Goal: Transaction & Acquisition: Book appointment/travel/reservation

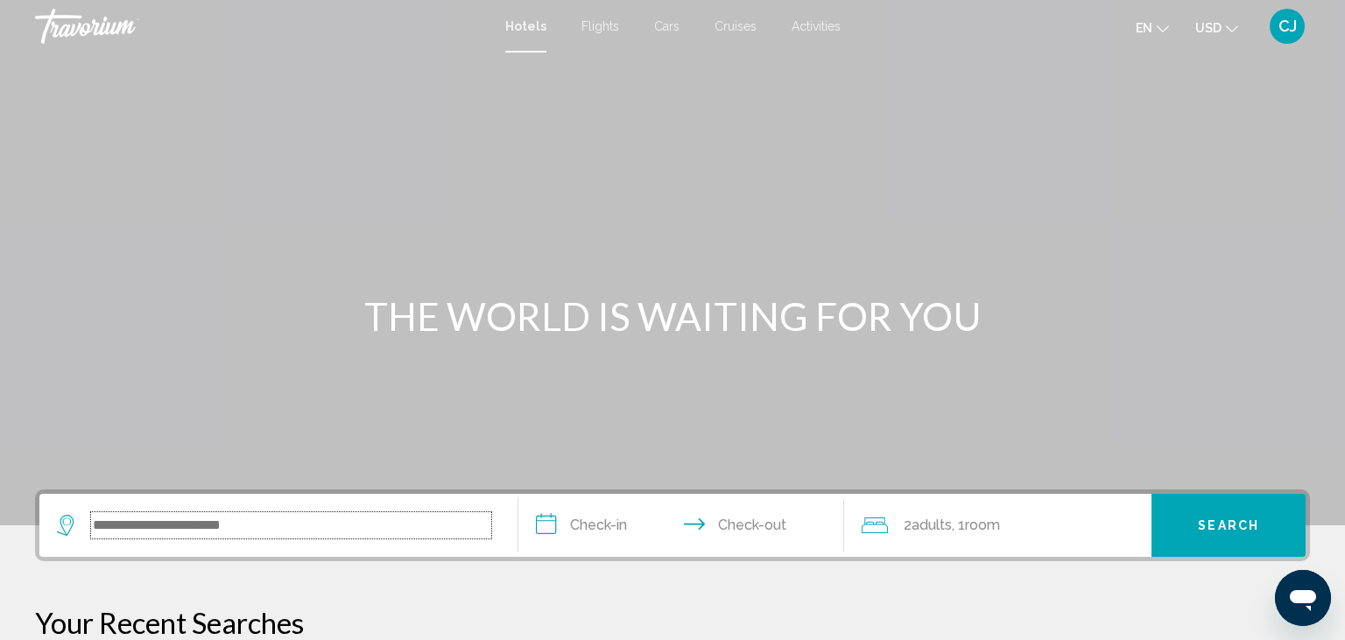
click at [333, 513] on input "Search widget" at bounding box center [291, 525] width 400 height 26
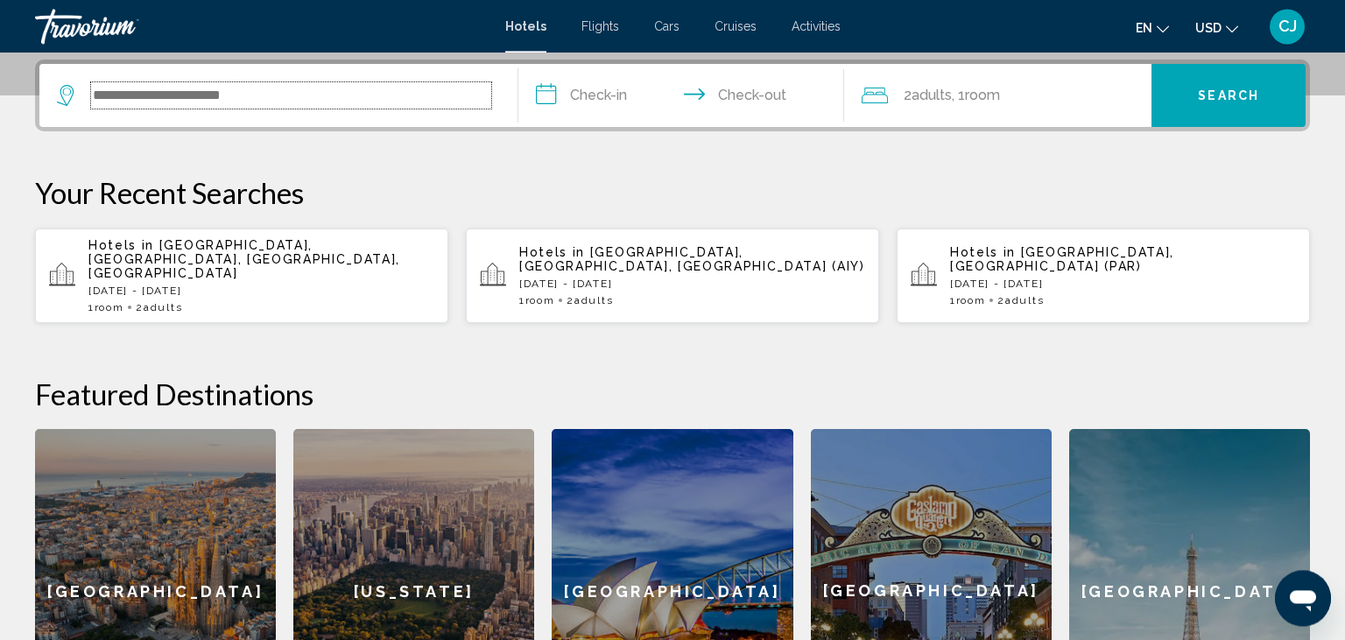
scroll to position [432, 0]
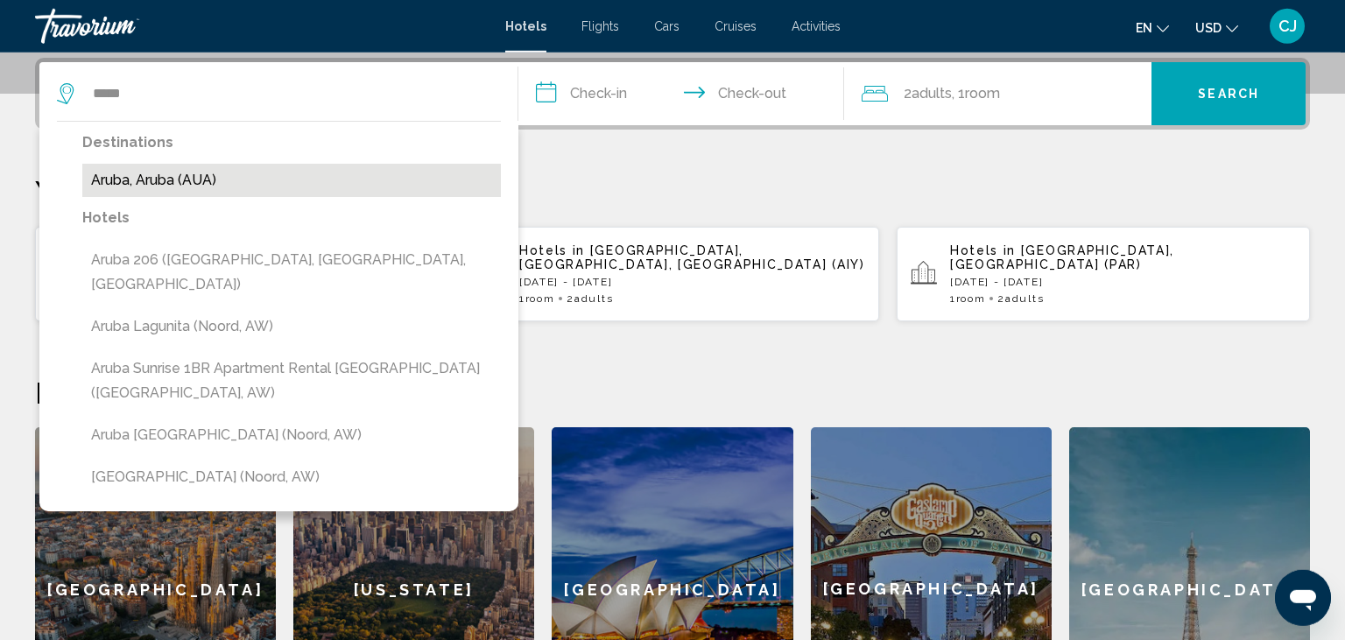
click at [198, 187] on button "Aruba, Aruba (AUA)" at bounding box center [291, 180] width 419 height 33
type input "**********"
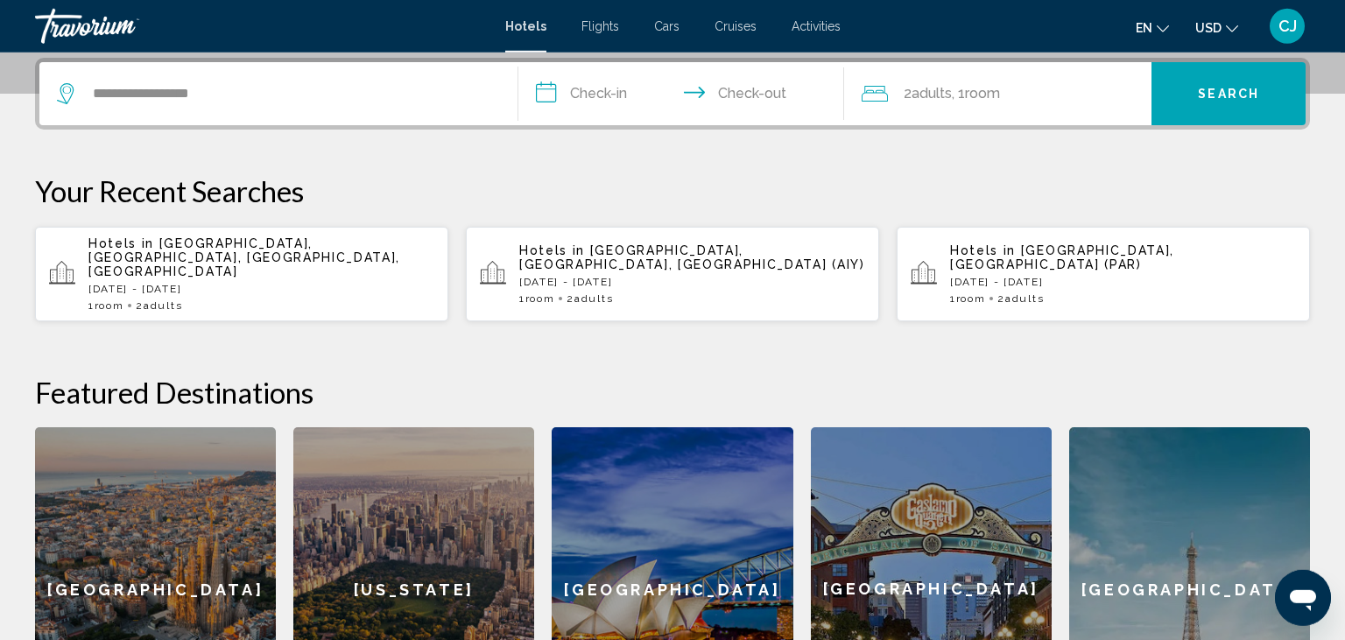
click at [595, 98] on input "**********" at bounding box center [684, 96] width 333 height 68
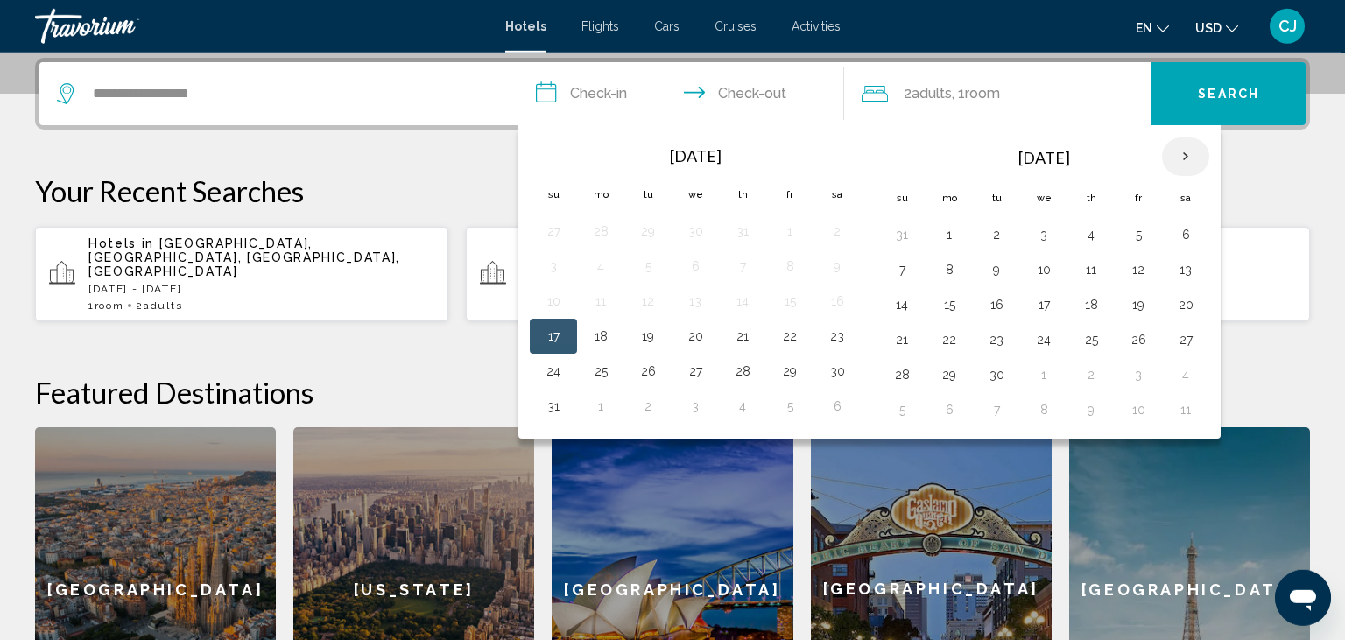
click at [1179, 151] on th "Next month" at bounding box center [1185, 156] width 47 height 39
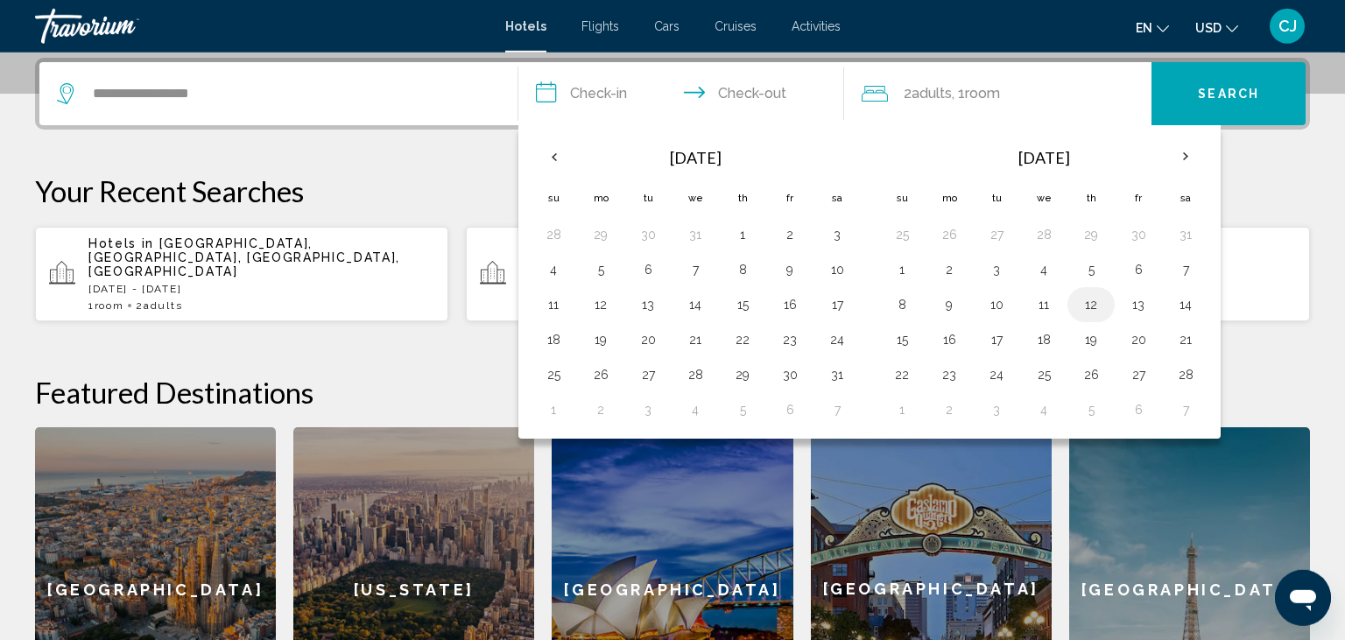
click at [1090, 309] on button "12" at bounding box center [1091, 304] width 28 height 25
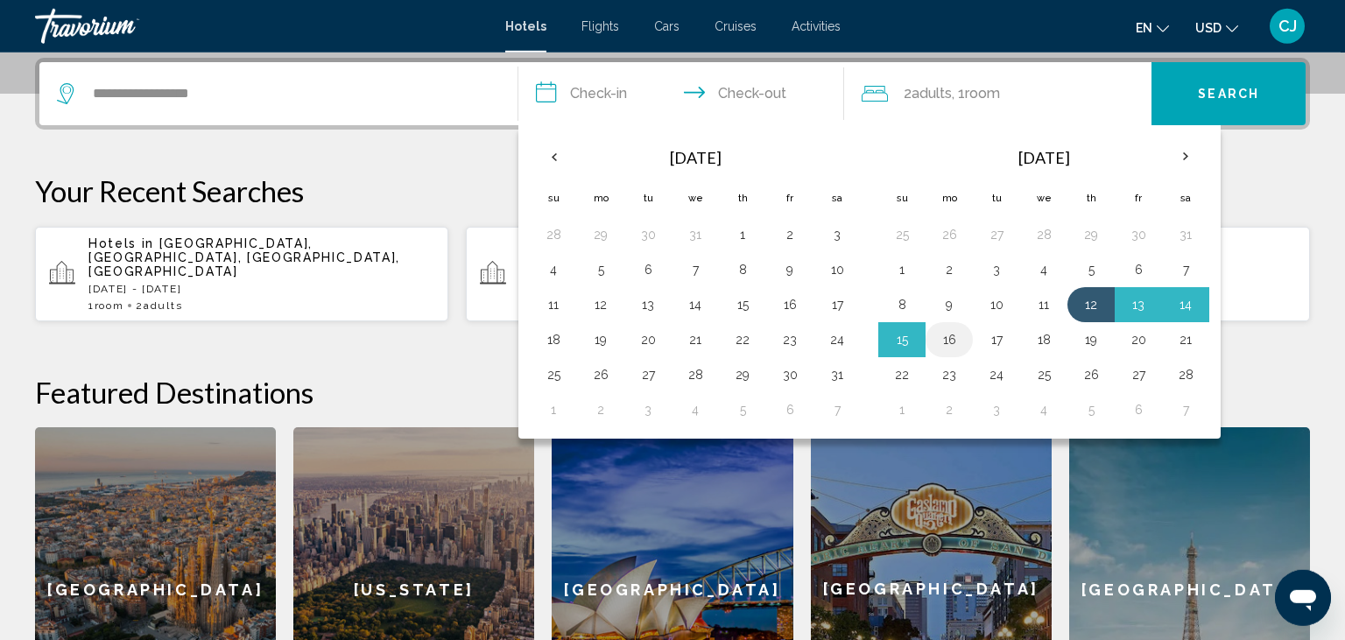
click at [947, 338] on button "16" at bounding box center [949, 339] width 28 height 25
type input "**********"
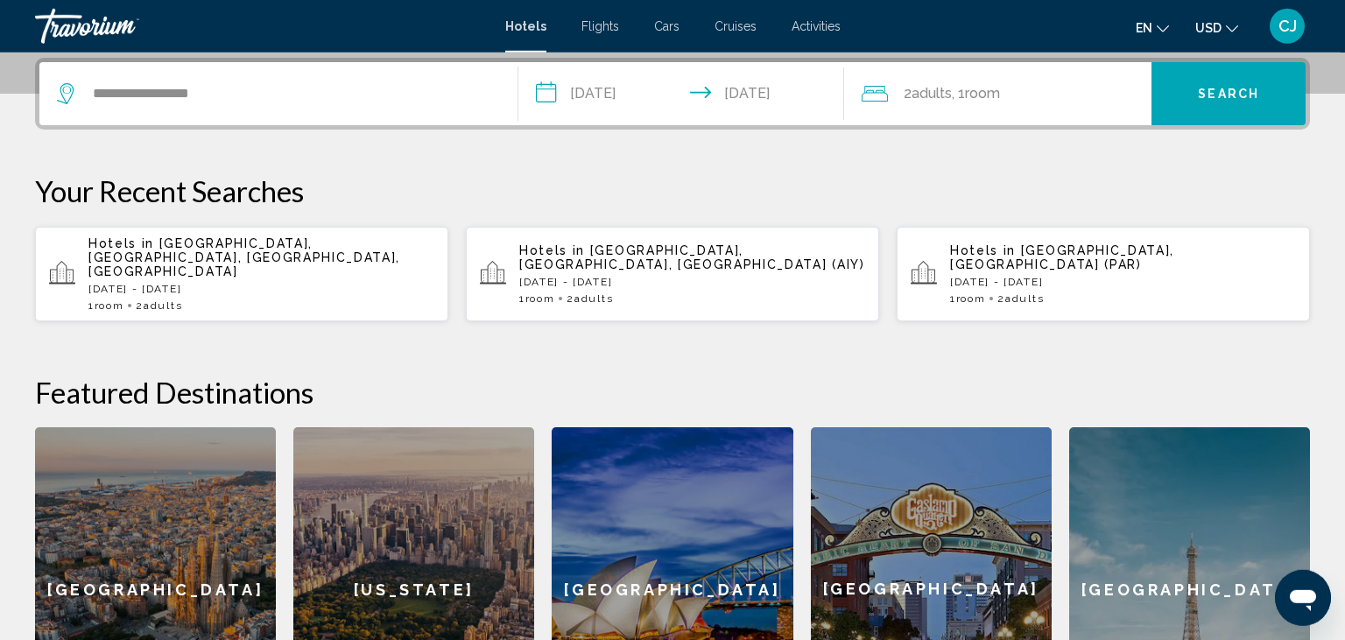
click at [1200, 101] on button "Search" at bounding box center [1228, 93] width 154 height 63
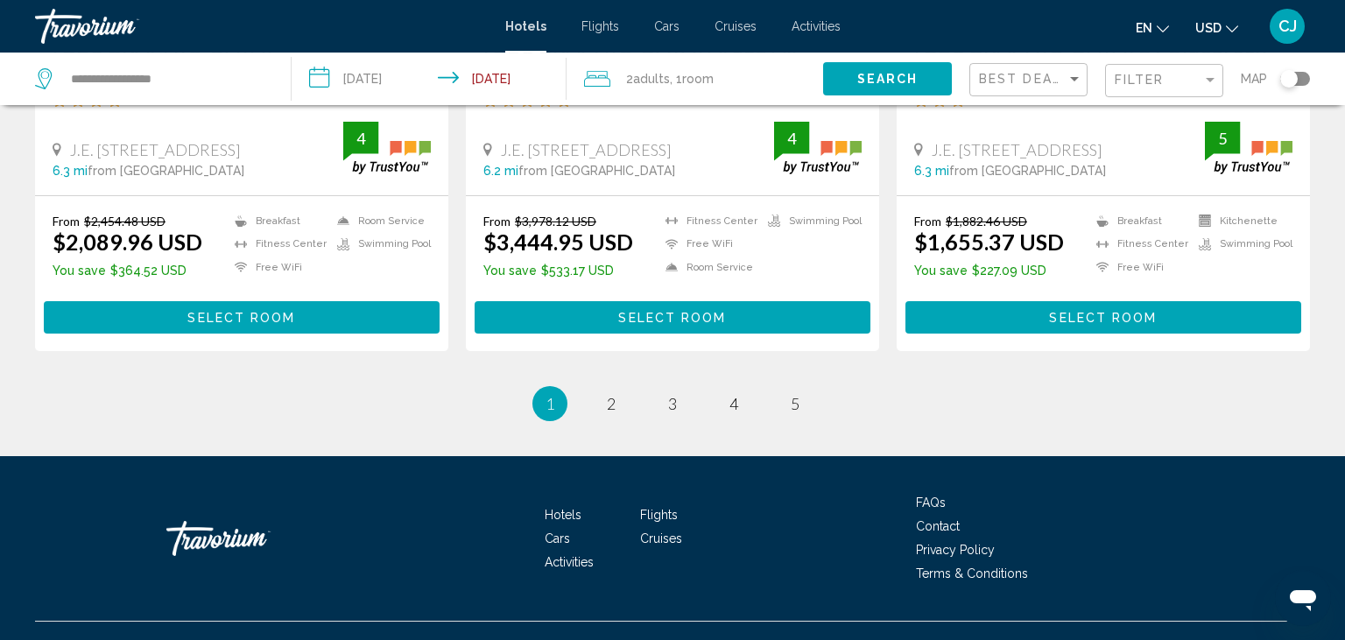
scroll to position [2312, 0]
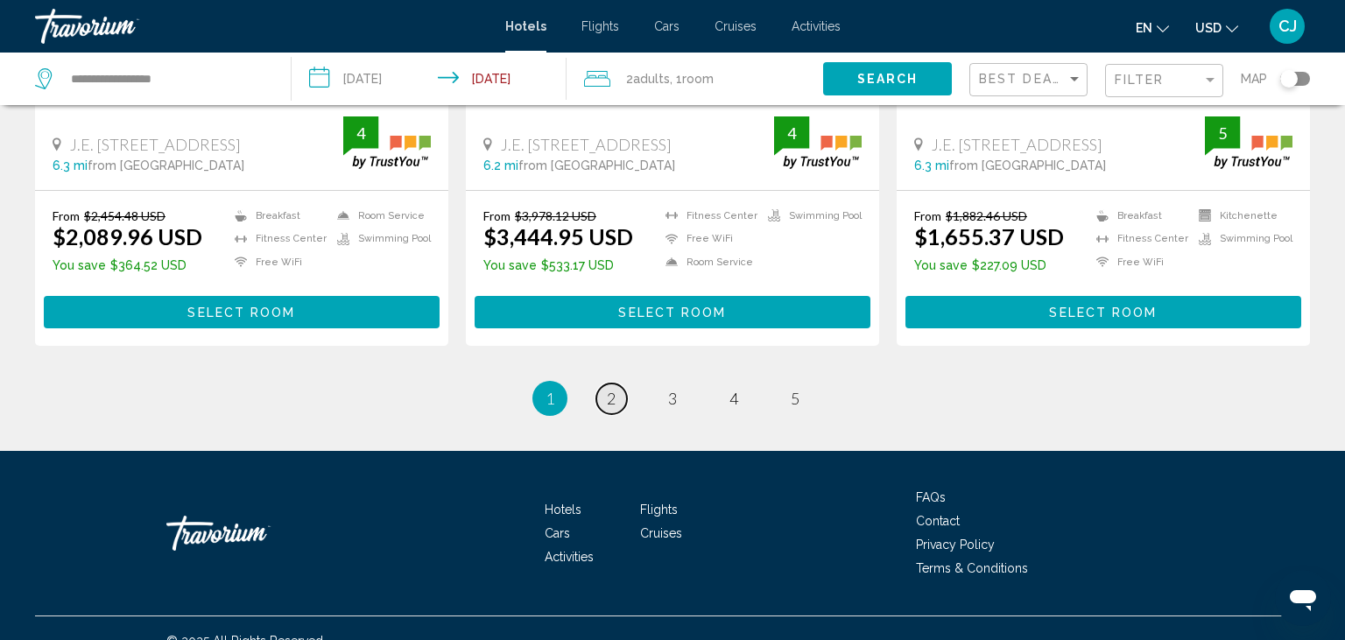
click at [618, 397] on link "page 2" at bounding box center [611, 399] width 31 height 31
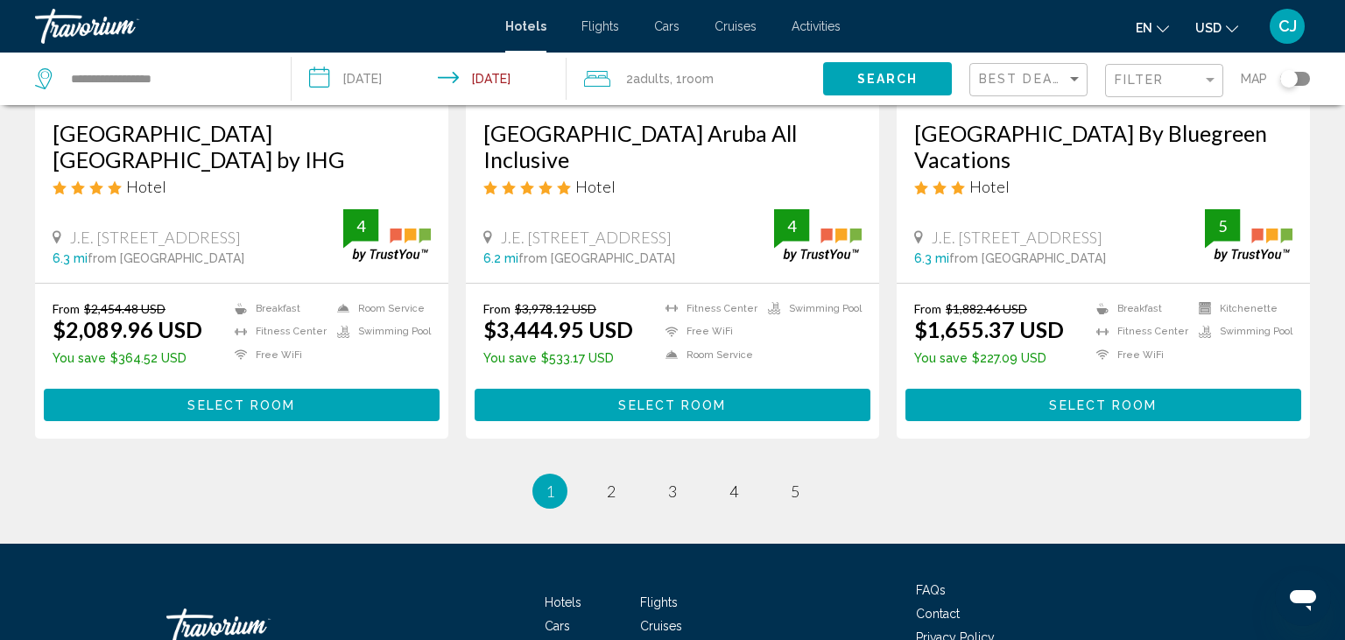
scroll to position [2312, 0]
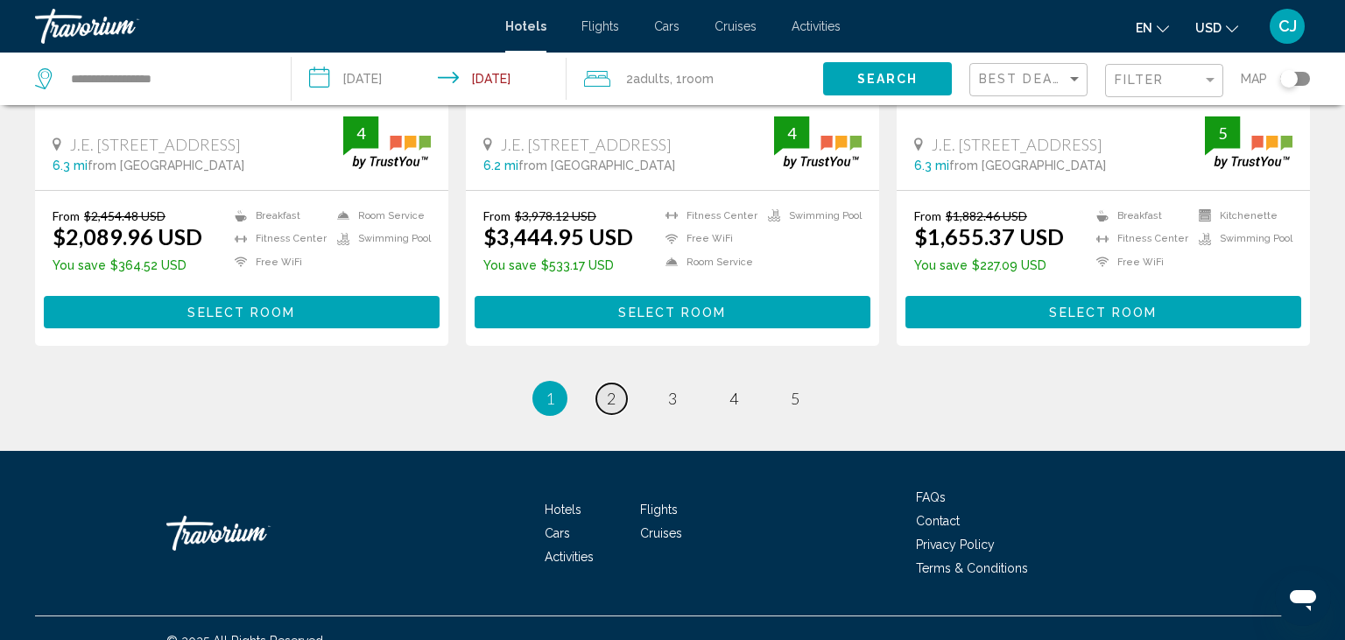
click at [614, 398] on span "2" at bounding box center [611, 398] width 9 height 19
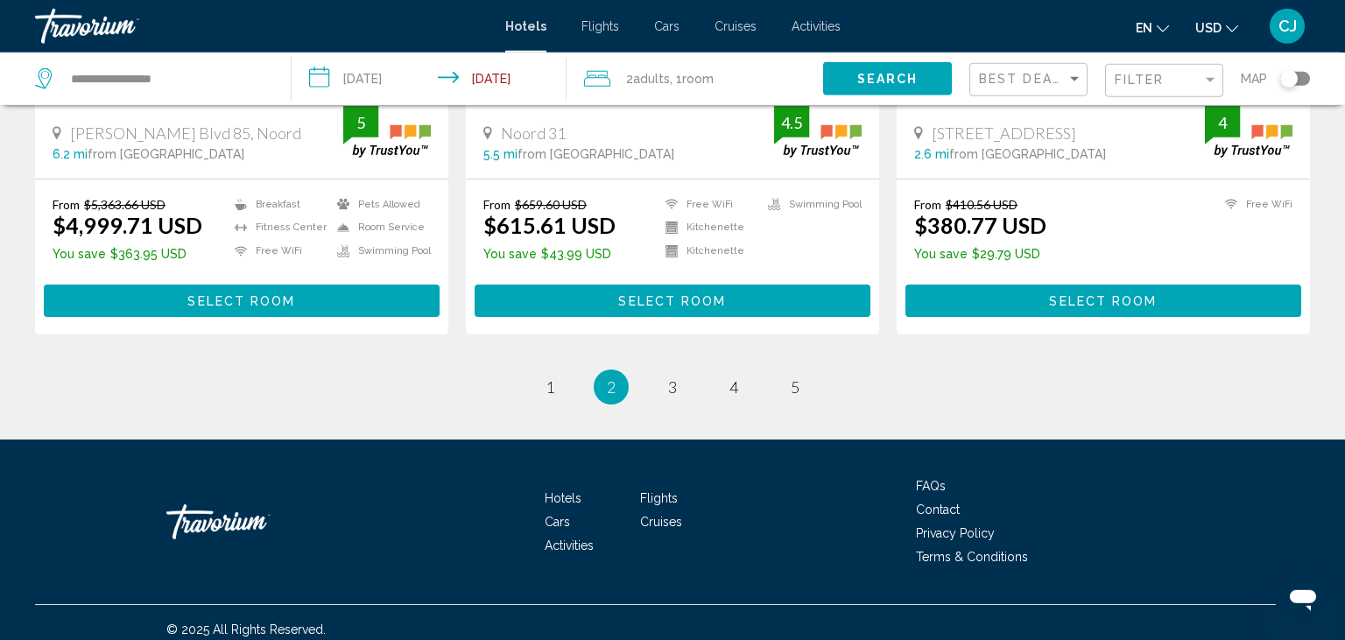
scroll to position [2312, 0]
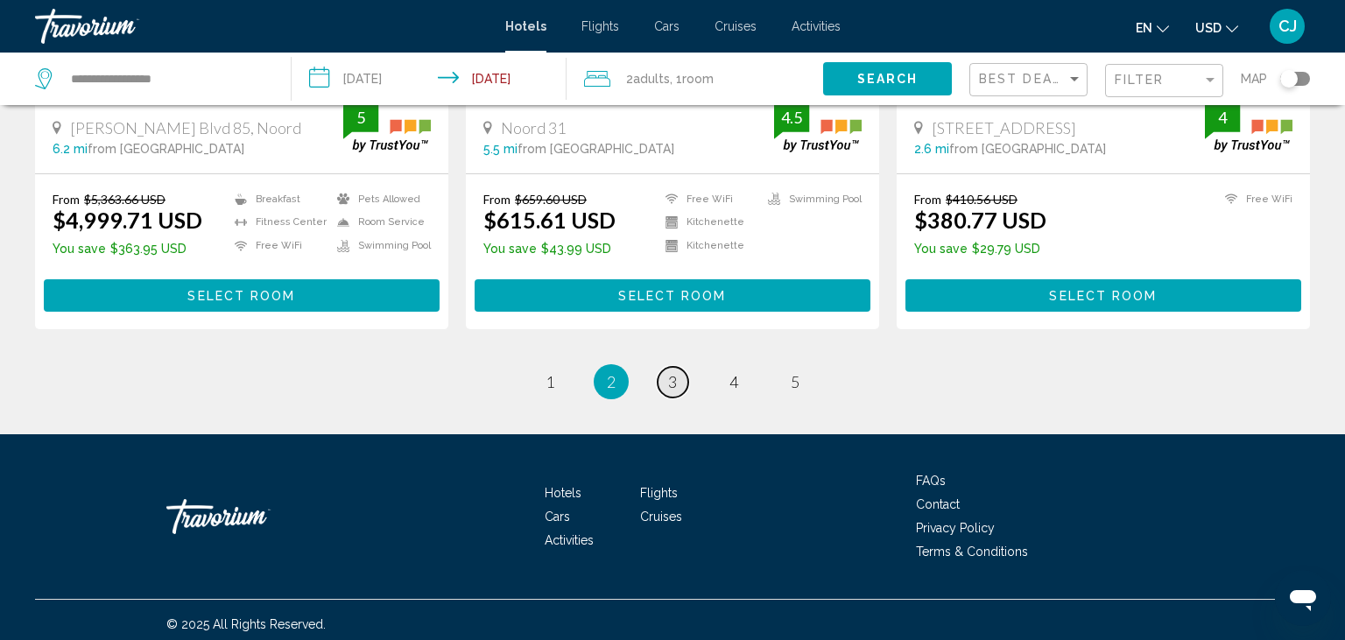
click at [676, 391] on span "3" at bounding box center [672, 381] width 9 height 19
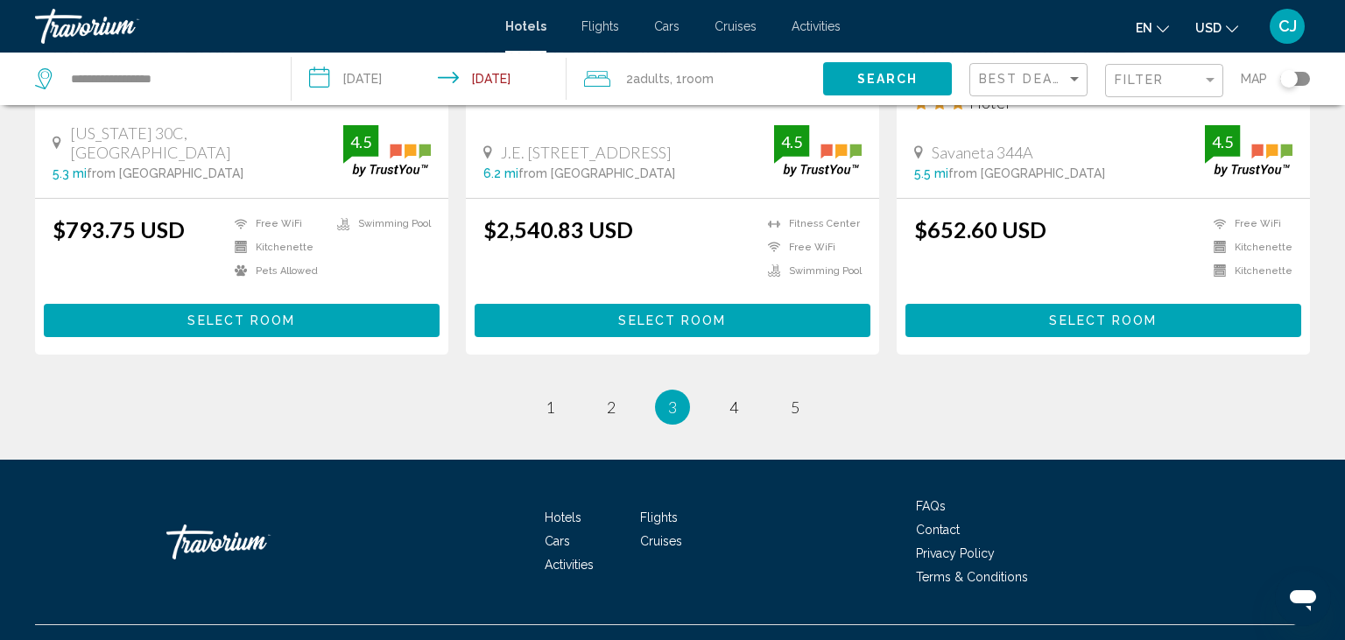
scroll to position [2362, 0]
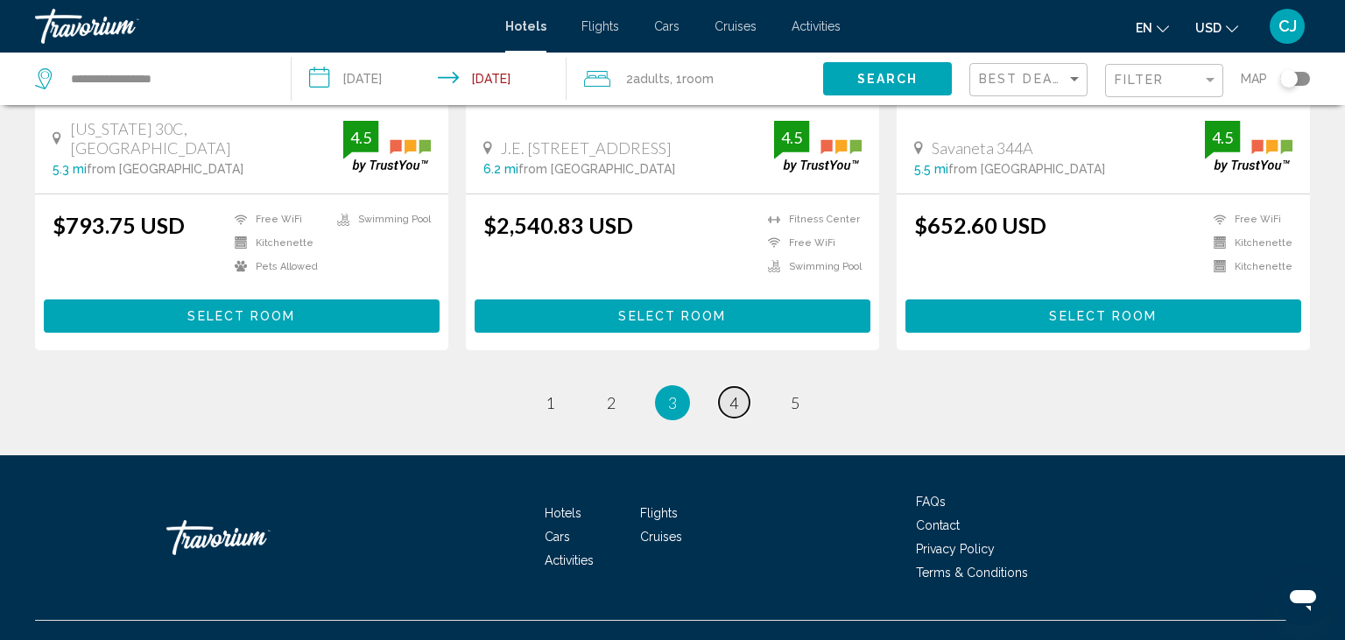
click at [736, 393] on span "4" at bounding box center [733, 402] width 9 height 19
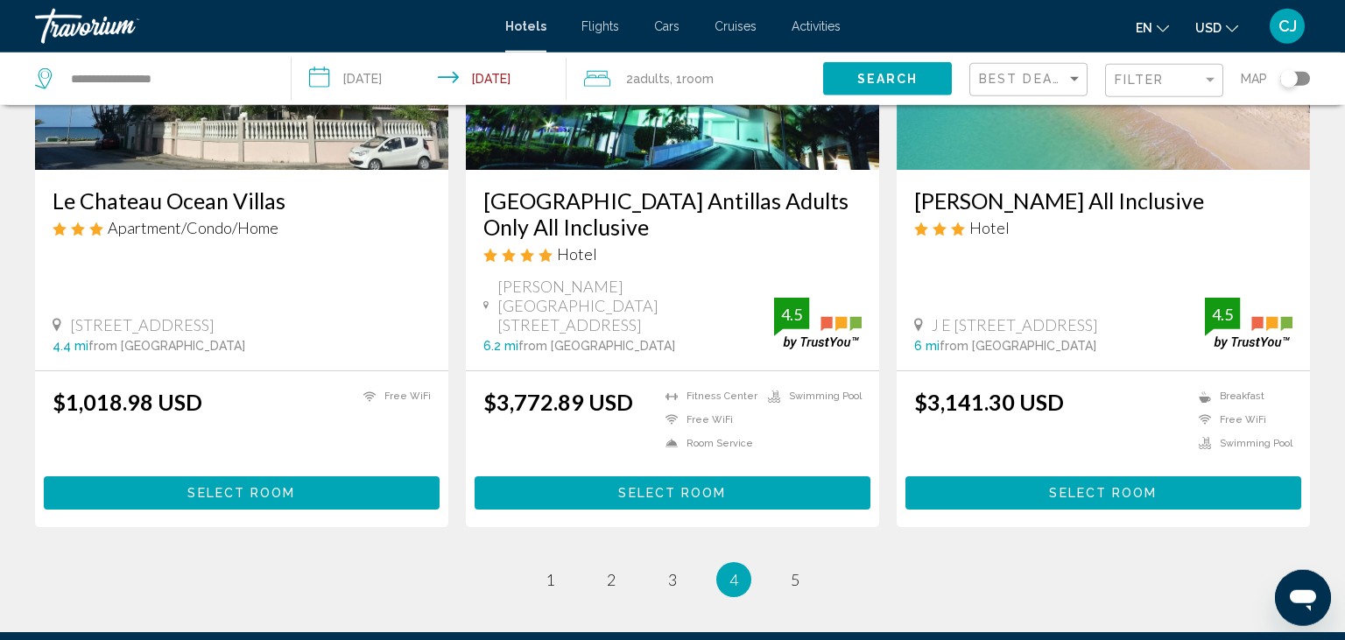
scroll to position [2219, 0]
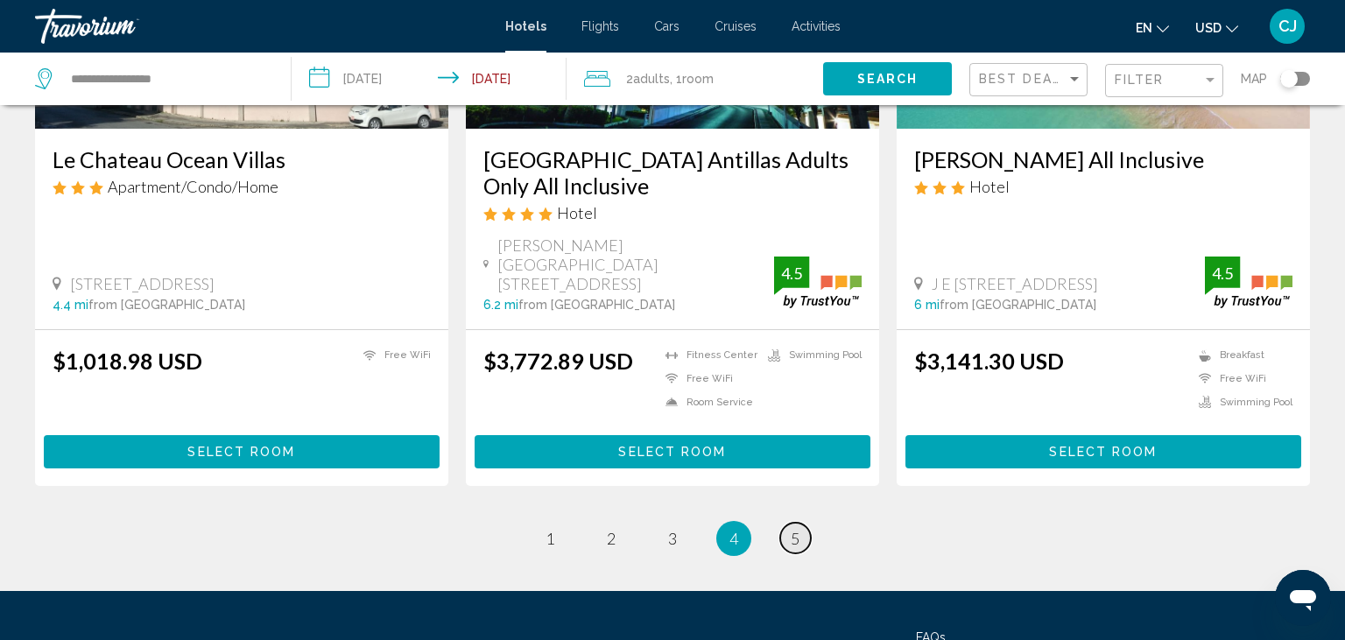
click at [788, 523] on link "page 5" at bounding box center [795, 538] width 31 height 31
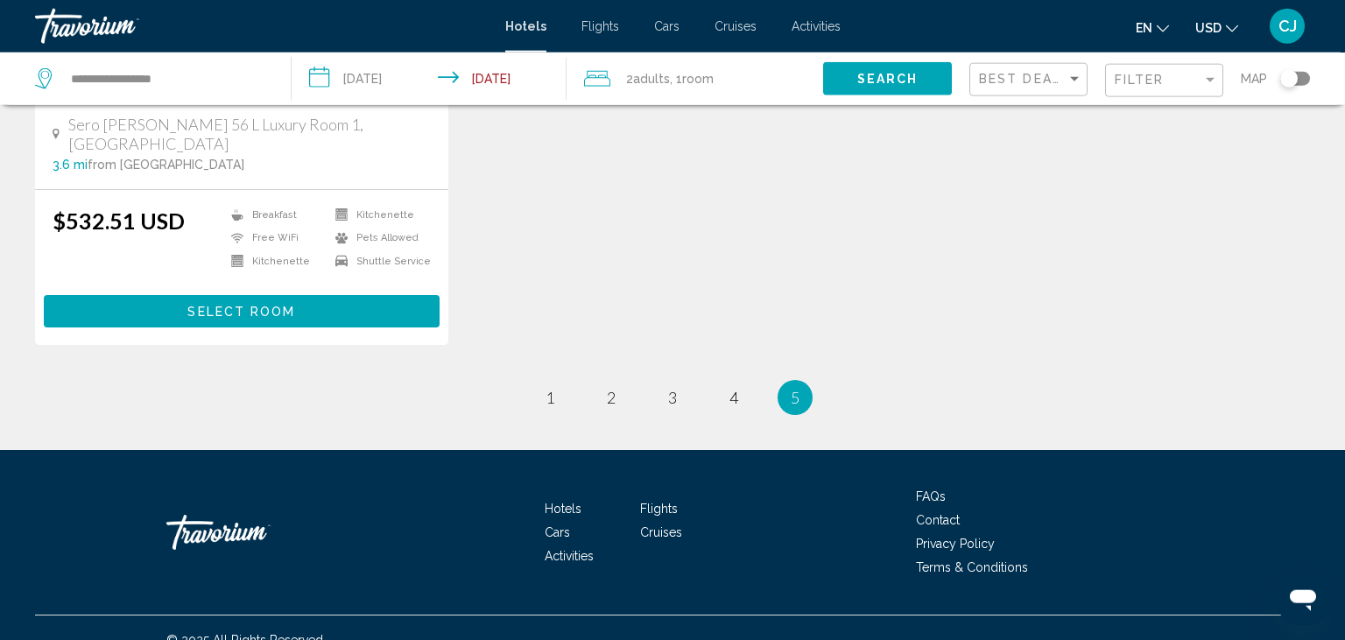
scroll to position [1042, 0]
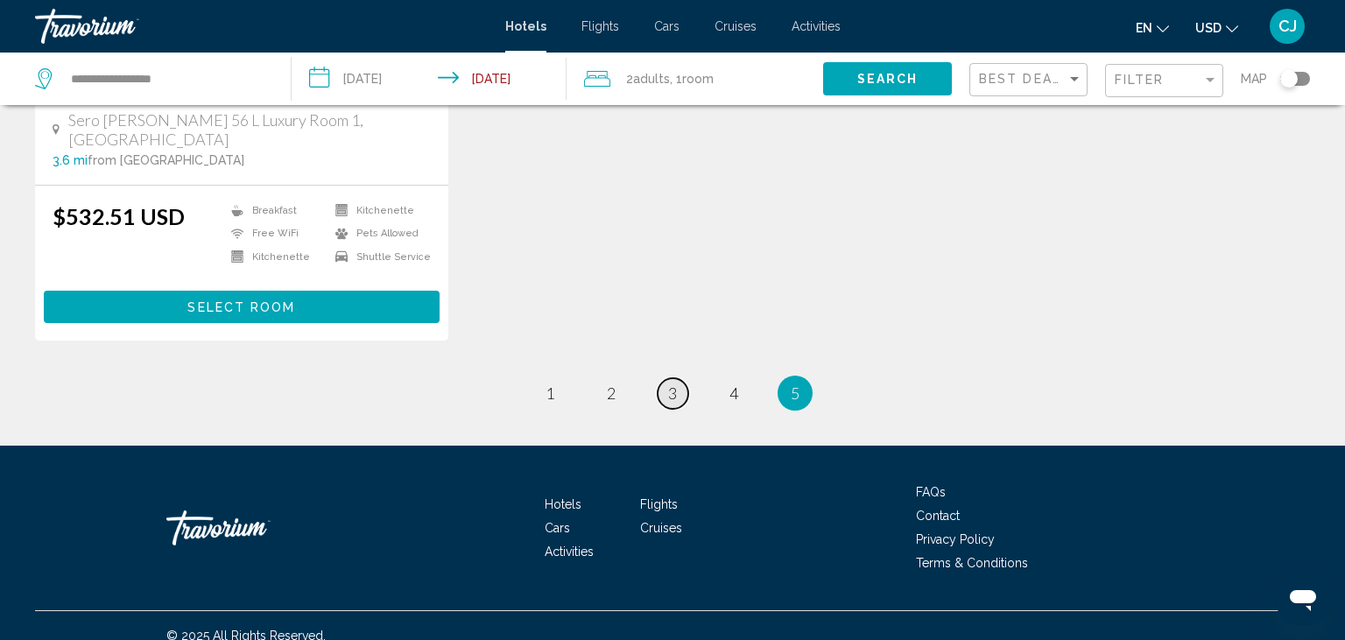
click at [674, 384] on span "3" at bounding box center [672, 393] width 9 height 19
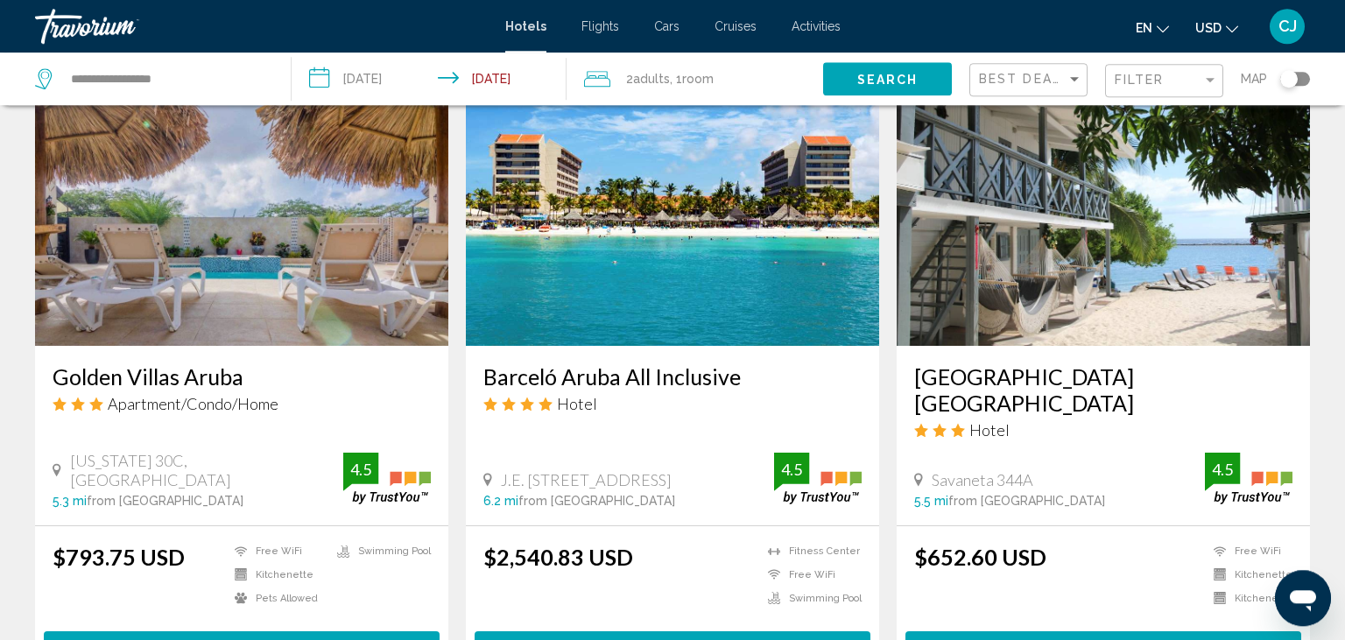
scroll to position [2034, 0]
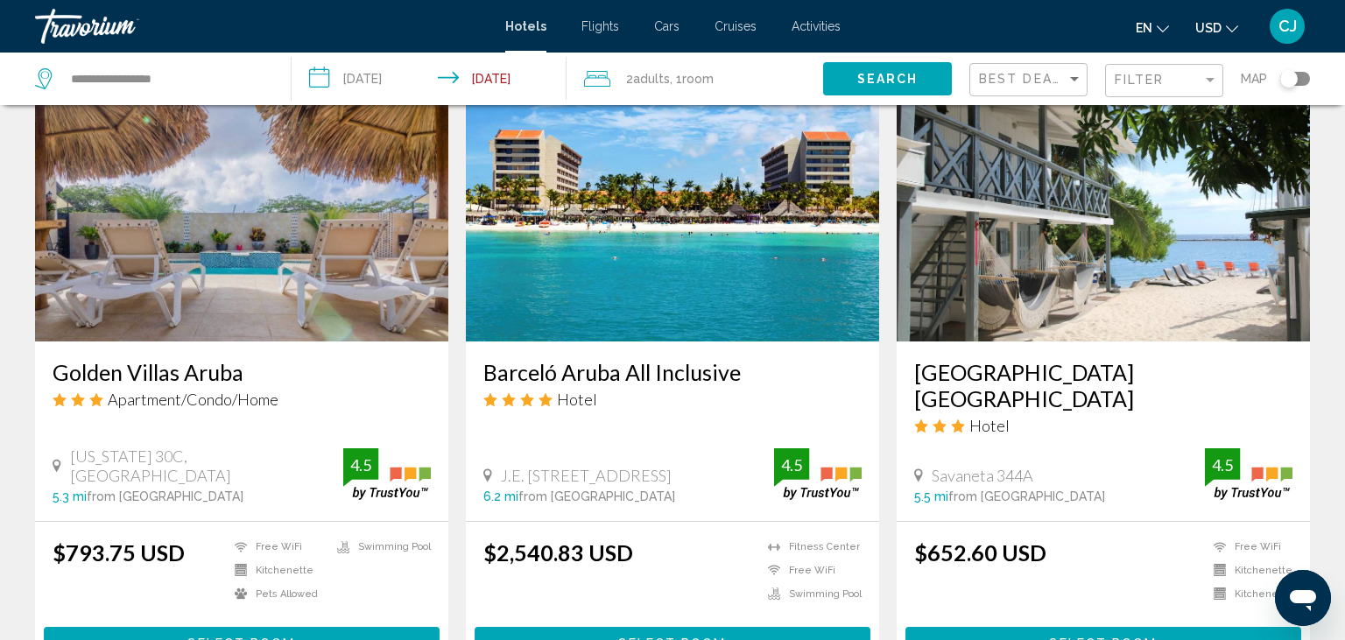
click at [701, 250] on img "Main content" at bounding box center [672, 201] width 413 height 280
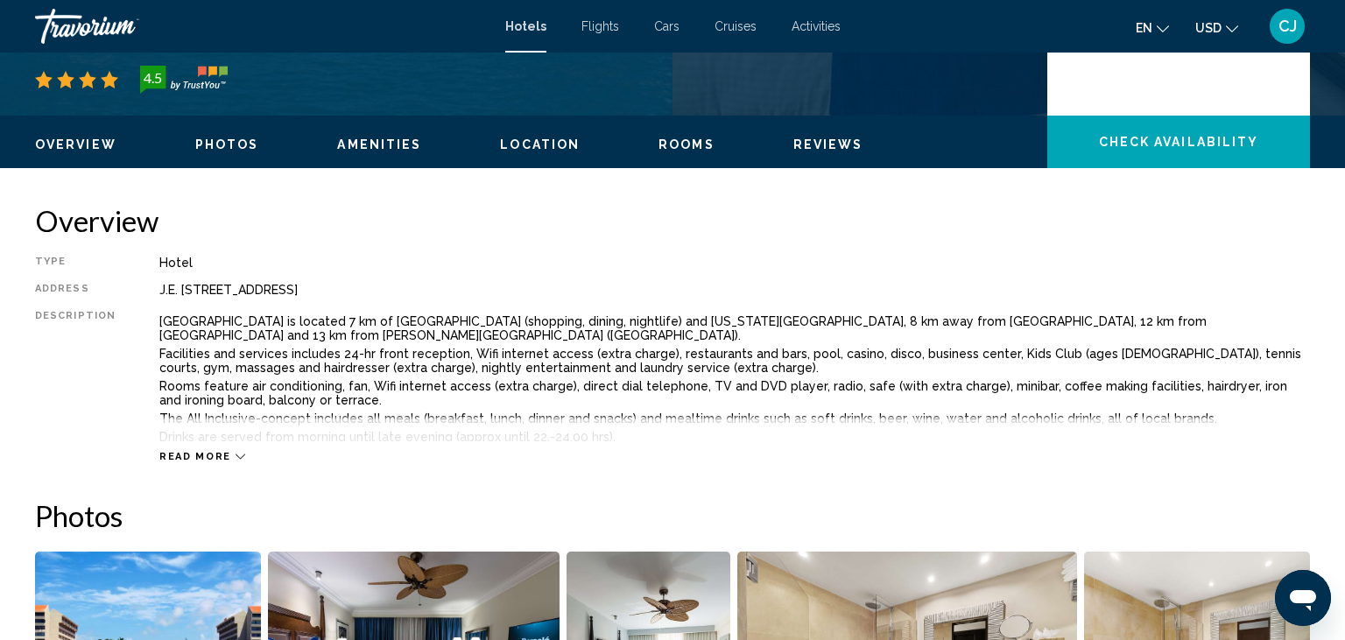
scroll to position [554, 0]
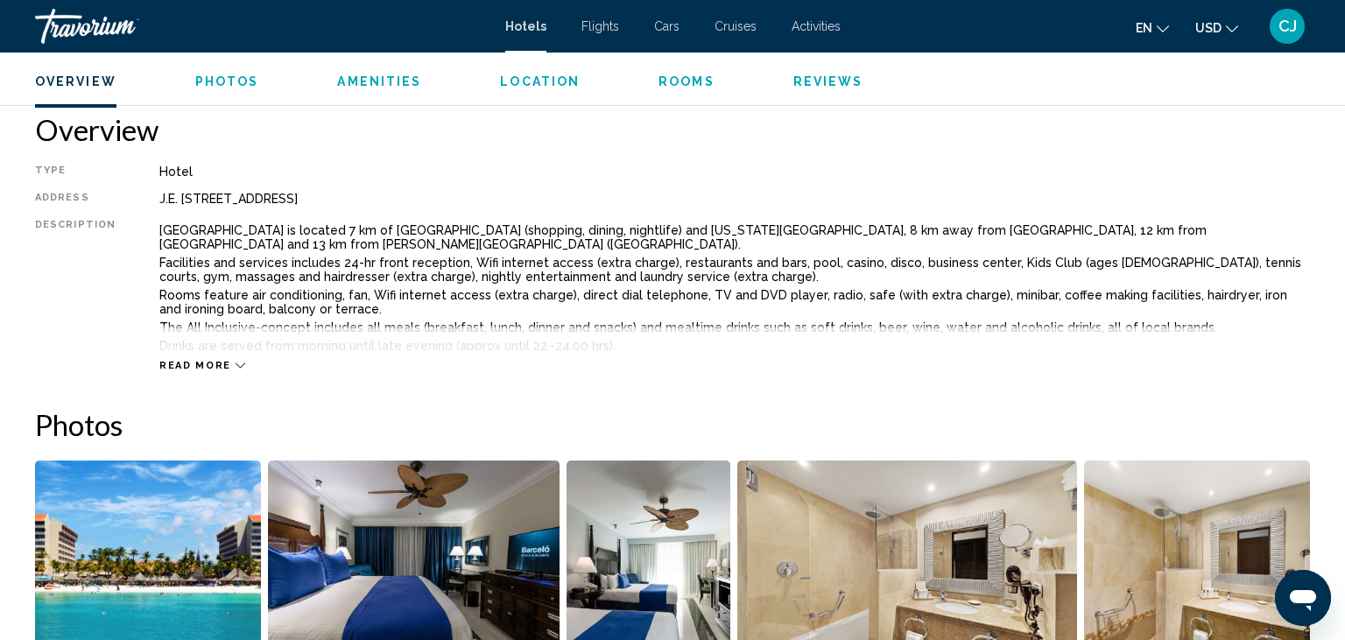
click at [210, 363] on span "Read more" at bounding box center [195, 365] width 72 height 11
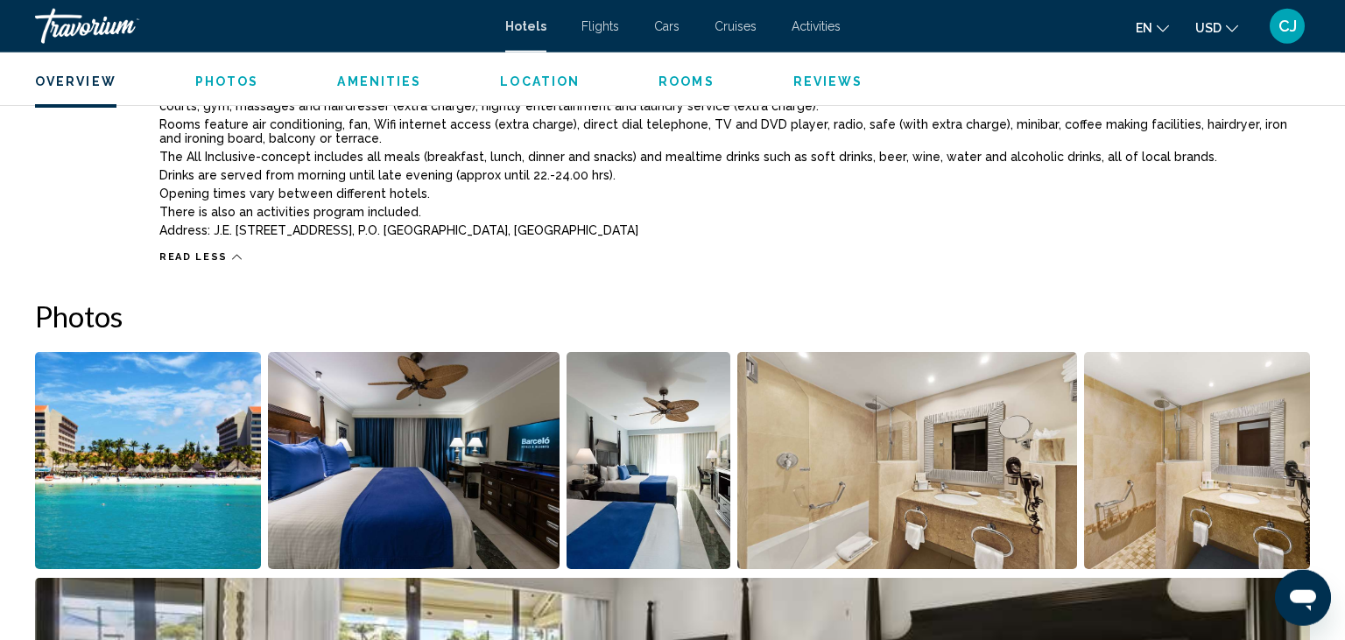
scroll to position [832, 0]
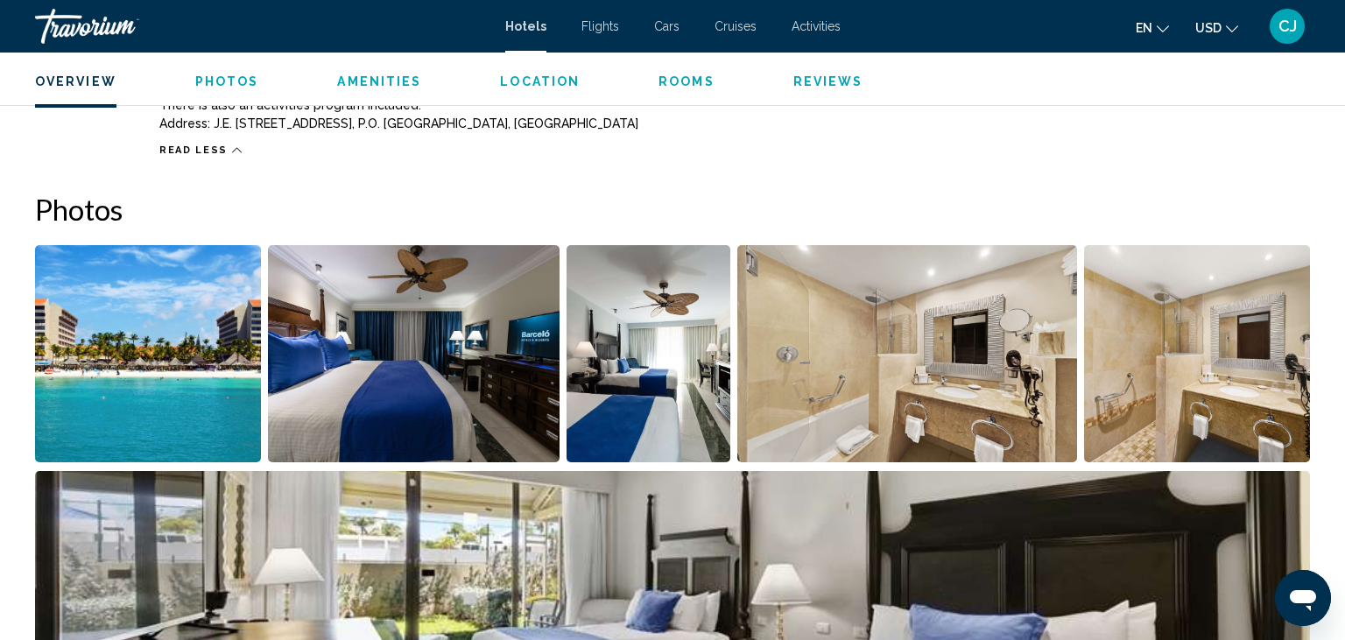
click at [215, 360] on img "Open full-screen image slider" at bounding box center [148, 353] width 226 height 217
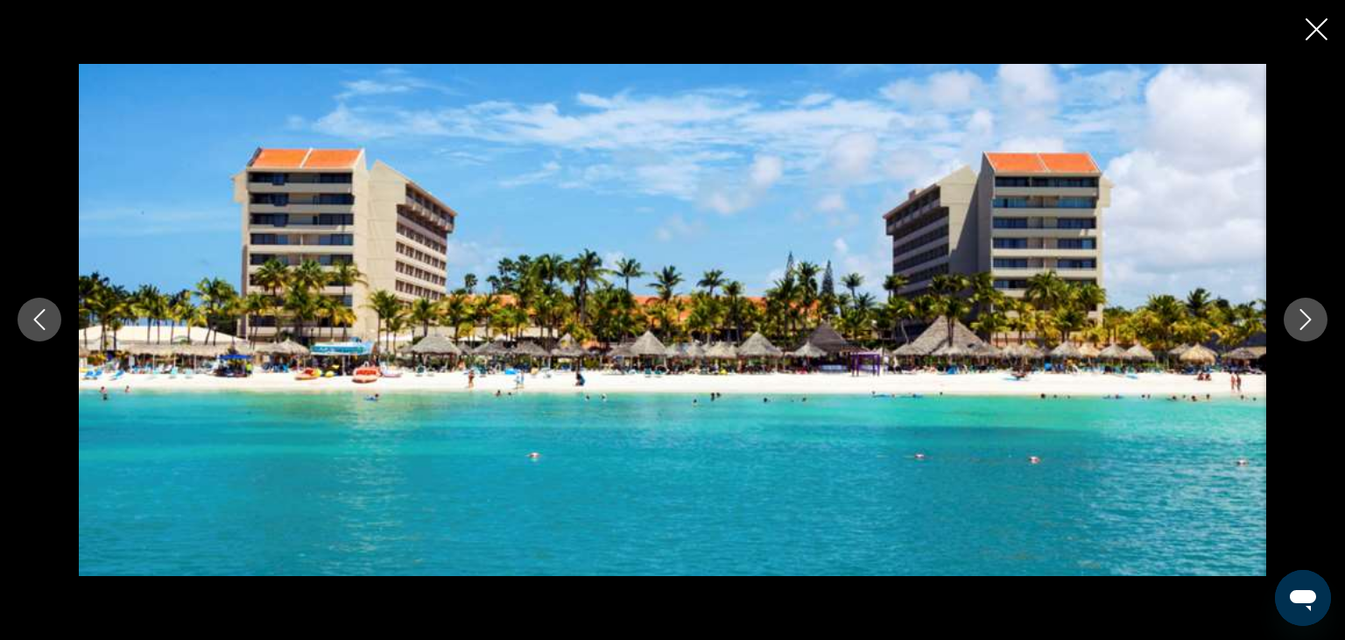
click at [1302, 320] on icon "Next image" at bounding box center [1305, 319] width 21 height 21
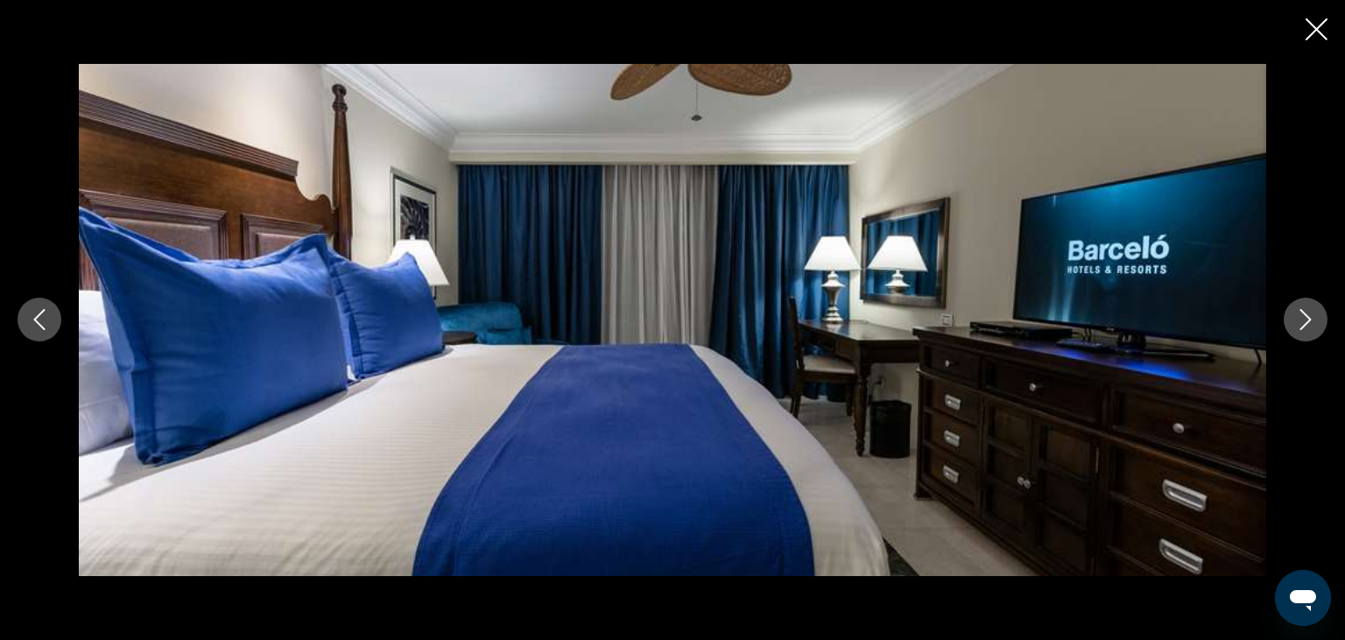
click at [1302, 320] on icon "Next image" at bounding box center [1305, 319] width 21 height 21
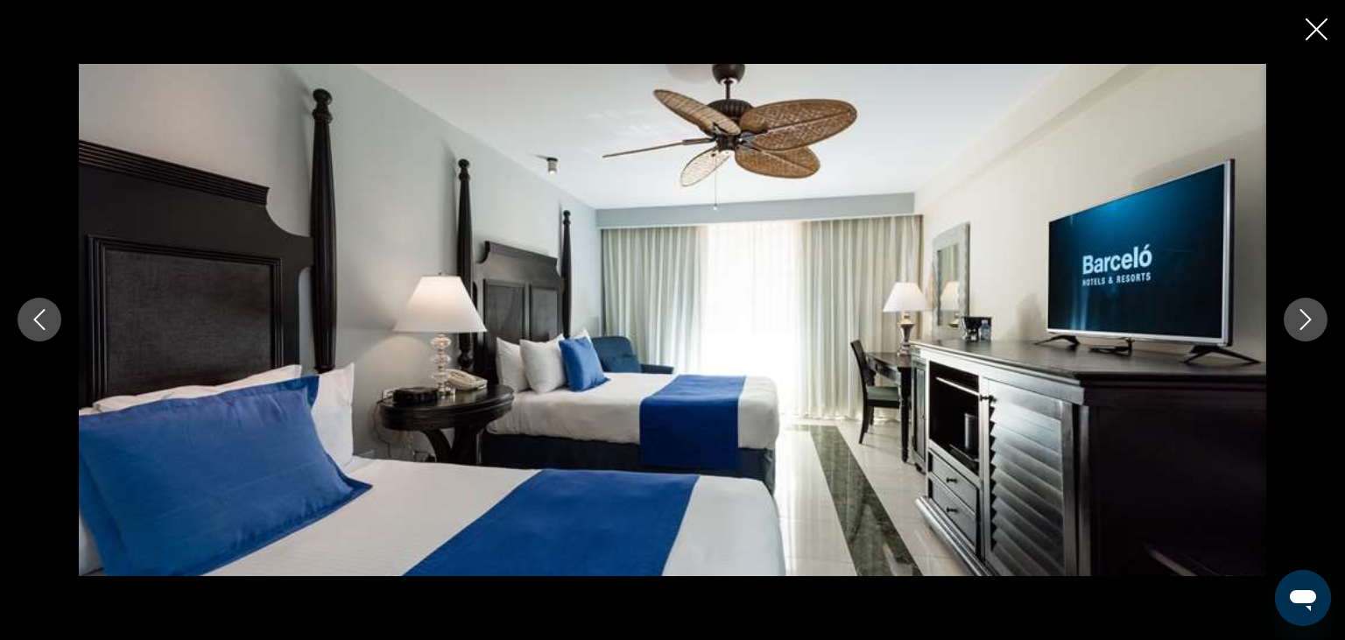
click at [1302, 320] on icon "Next image" at bounding box center [1305, 319] width 21 height 21
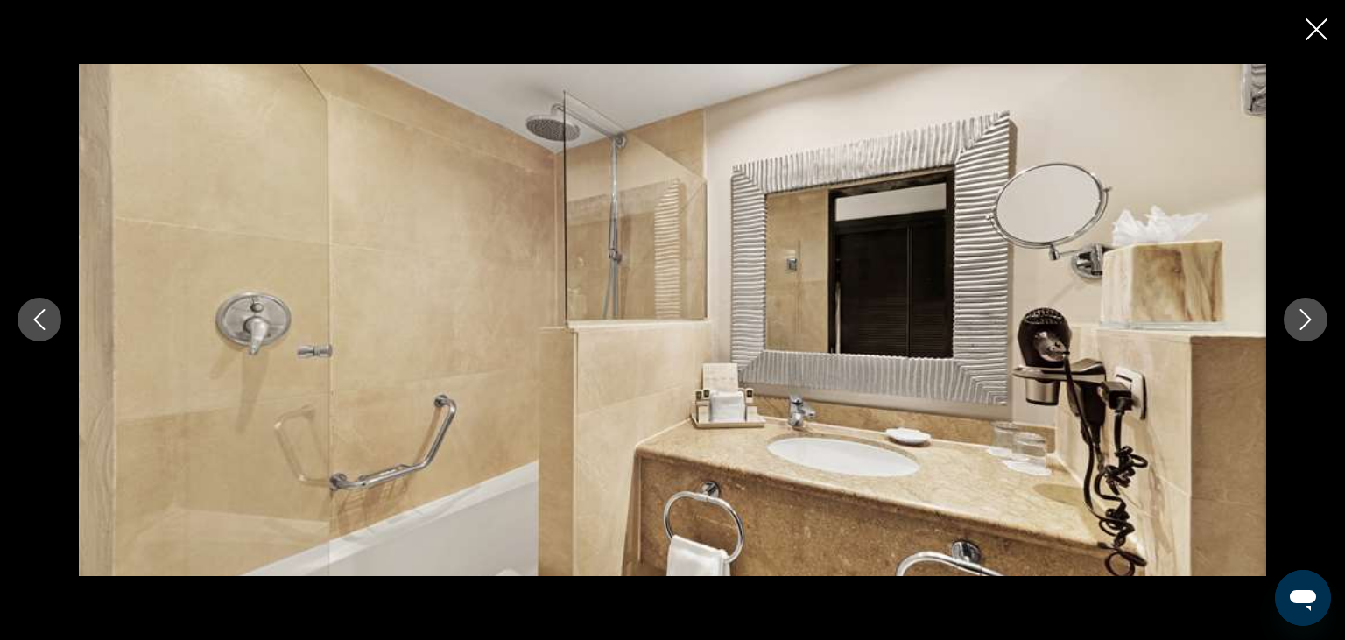
click at [1302, 320] on icon "Next image" at bounding box center [1305, 319] width 21 height 21
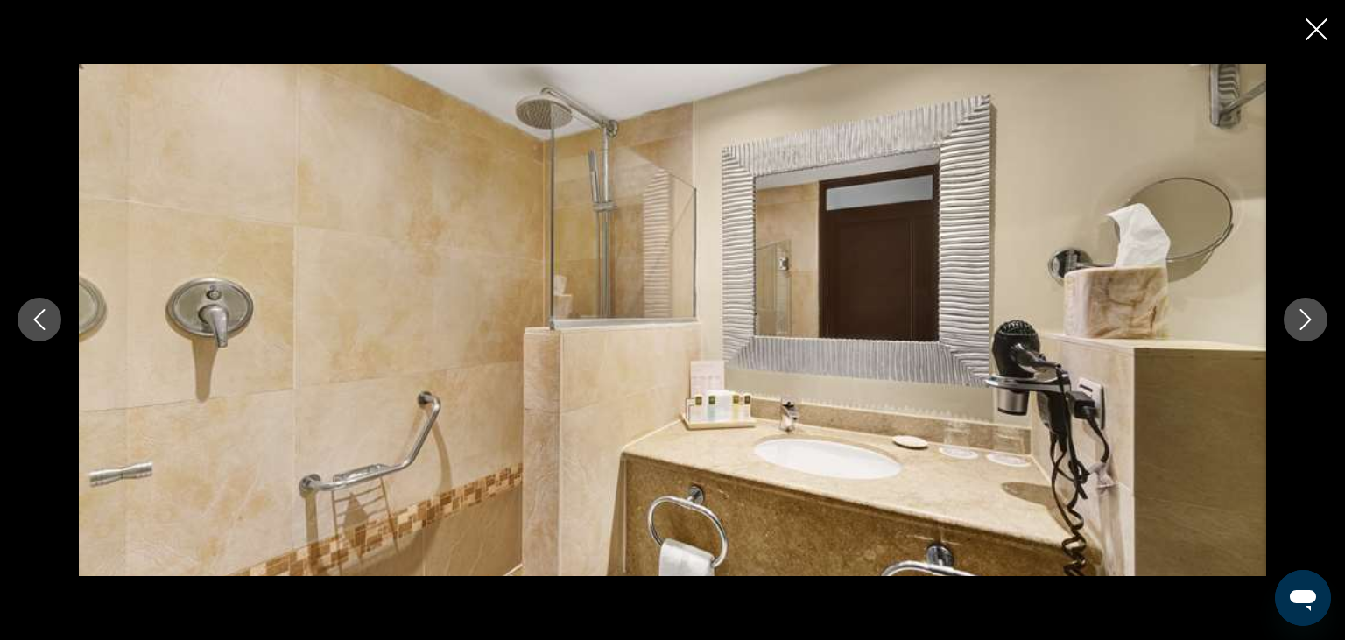
click at [1302, 320] on icon "Next image" at bounding box center [1305, 319] width 21 height 21
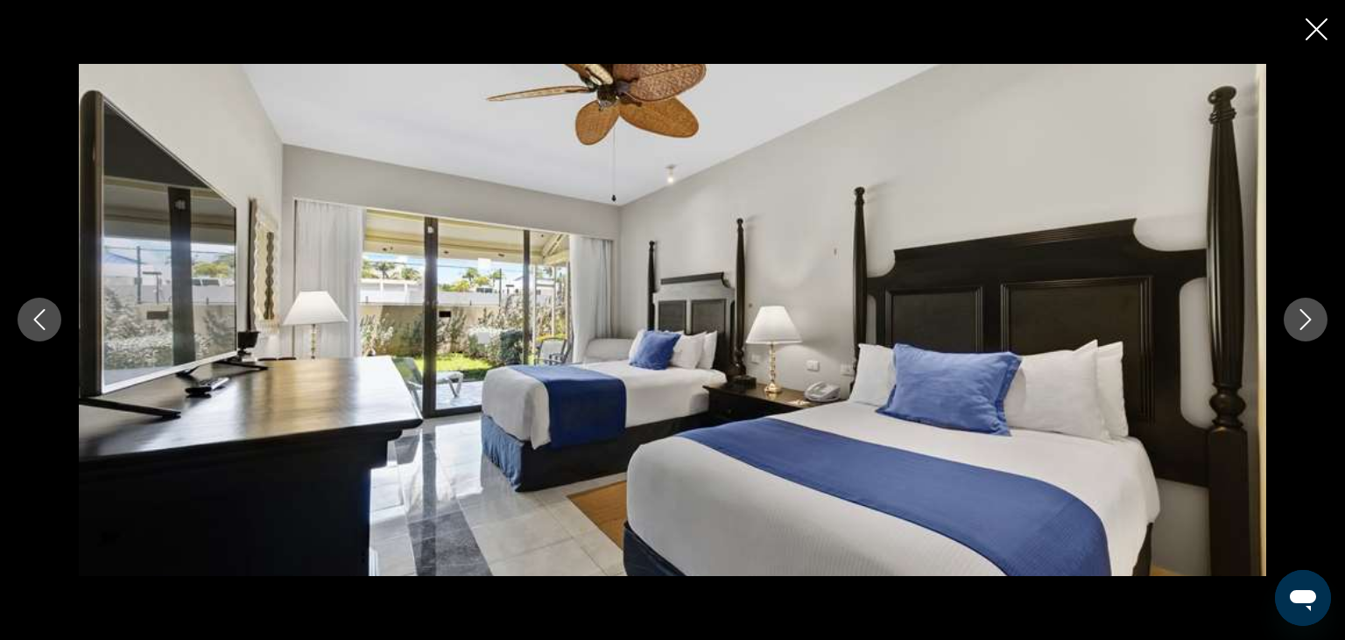
click at [1302, 320] on icon "Next image" at bounding box center [1305, 319] width 21 height 21
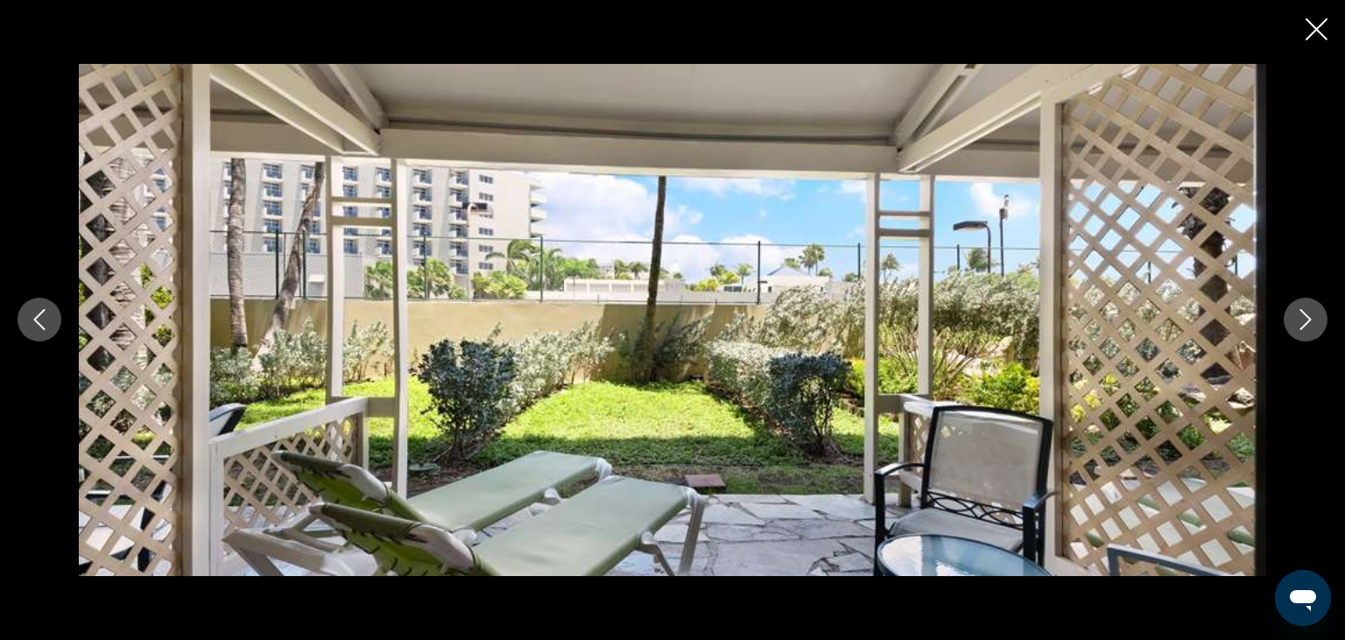
click at [1302, 320] on icon "Next image" at bounding box center [1305, 319] width 21 height 21
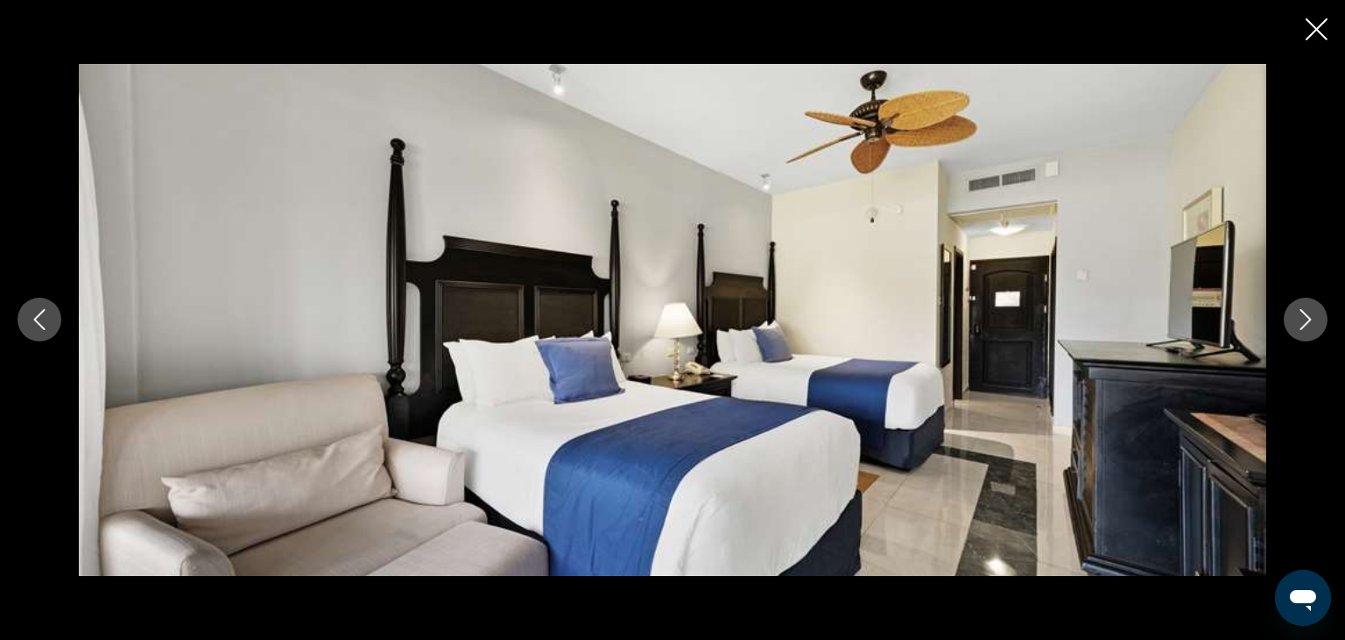
click at [1302, 320] on icon "Next image" at bounding box center [1305, 319] width 21 height 21
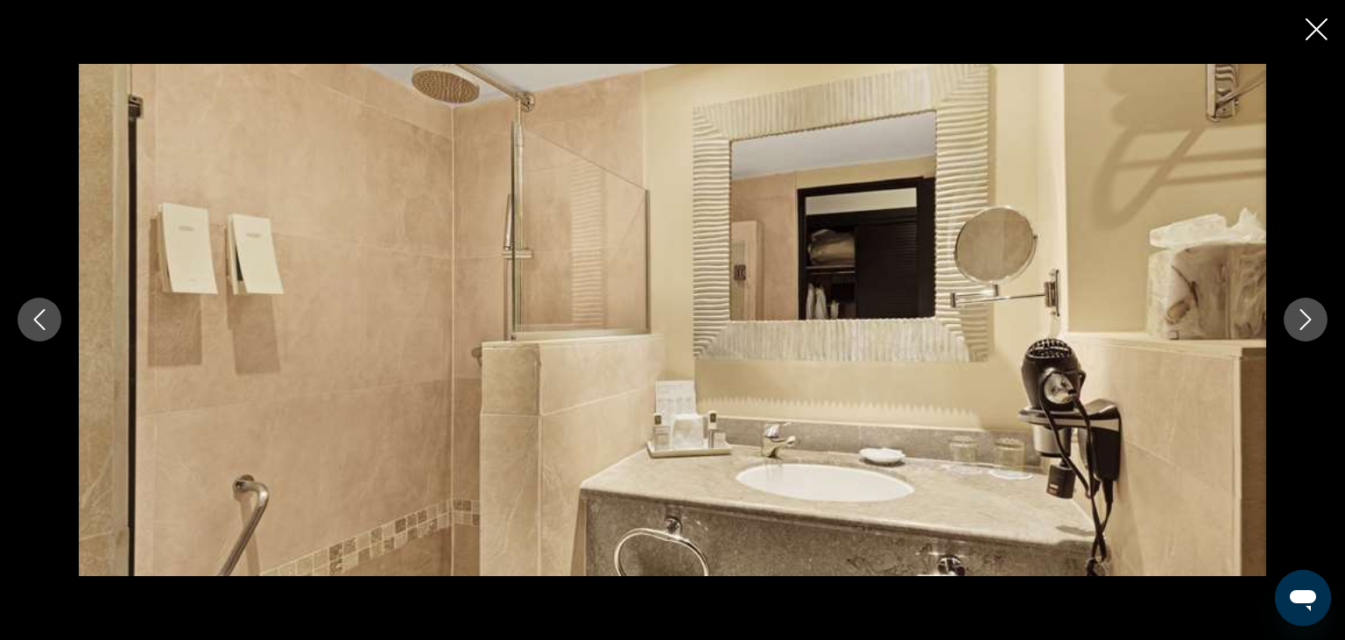
click at [1302, 320] on icon "Next image" at bounding box center [1305, 319] width 21 height 21
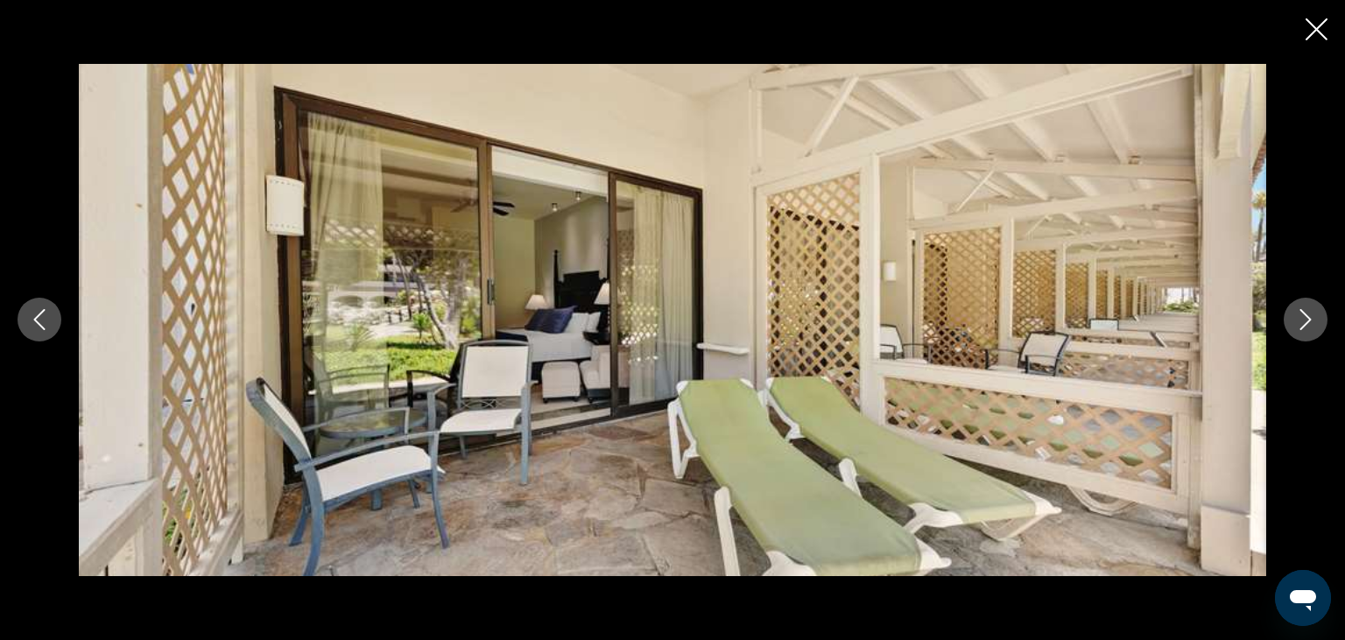
click at [1302, 320] on icon "Next image" at bounding box center [1305, 319] width 21 height 21
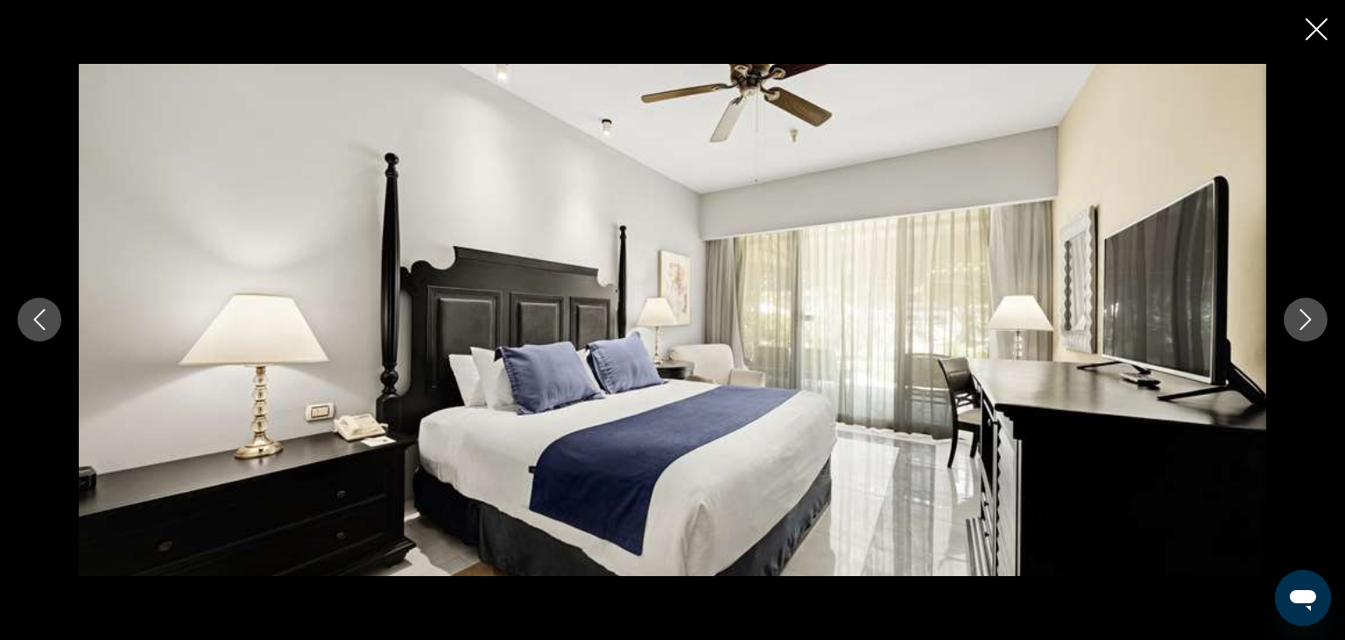
click at [1302, 320] on icon "Next image" at bounding box center [1305, 319] width 21 height 21
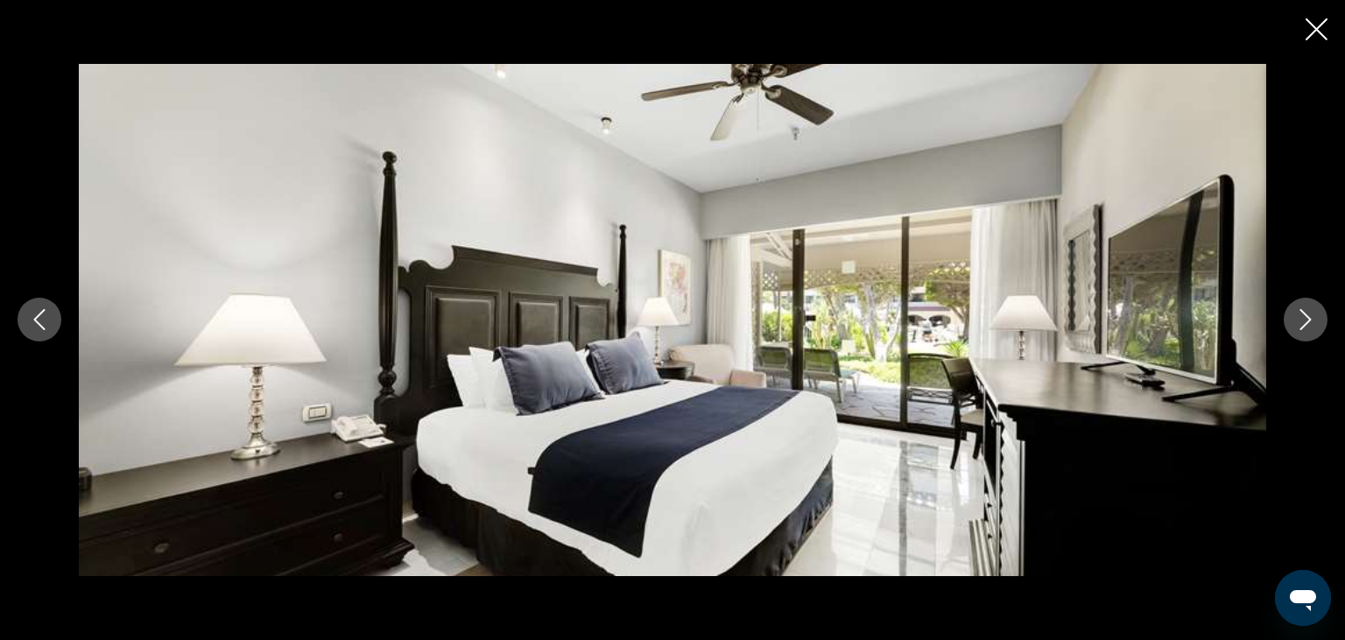
click at [1302, 320] on icon "Next image" at bounding box center [1305, 319] width 21 height 21
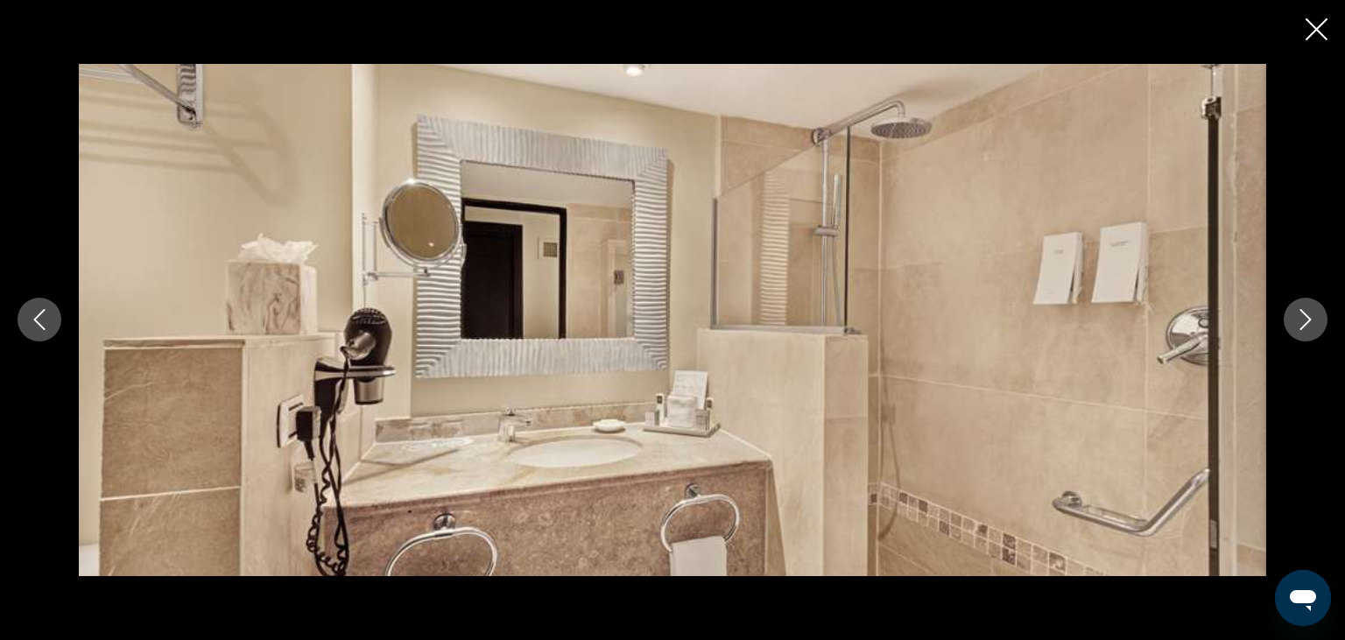
click at [1302, 320] on icon "Next image" at bounding box center [1305, 319] width 21 height 21
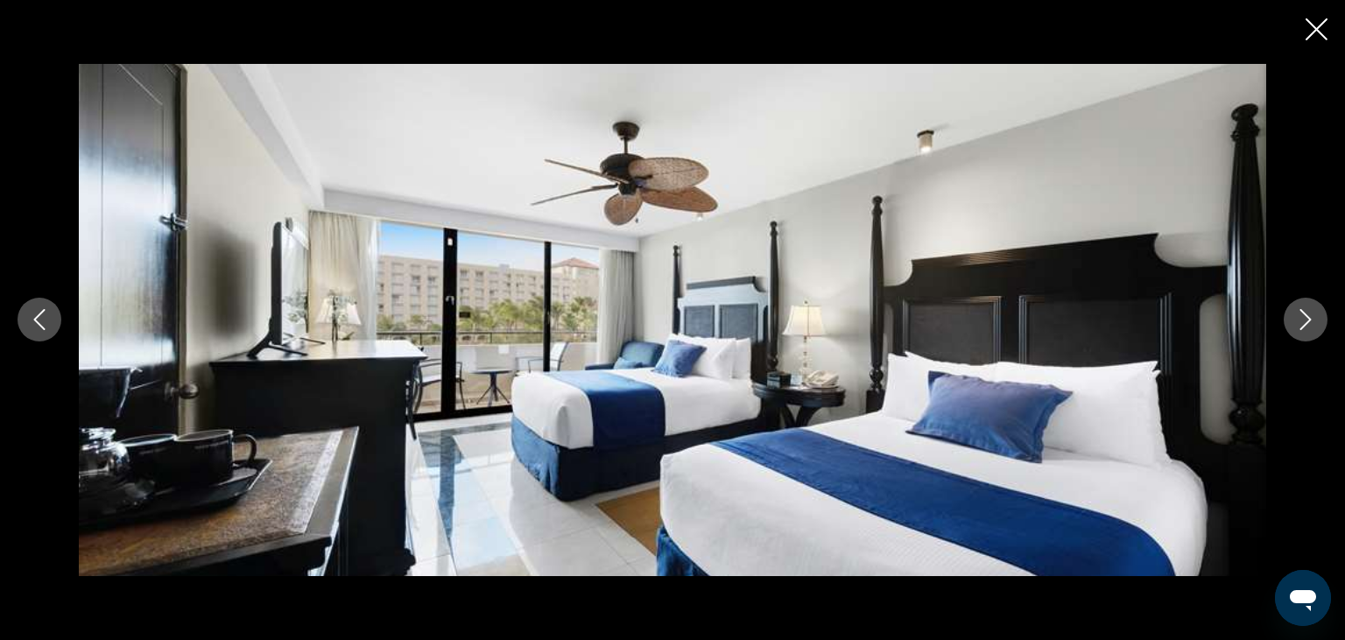
click at [1302, 320] on icon "Next image" at bounding box center [1305, 319] width 21 height 21
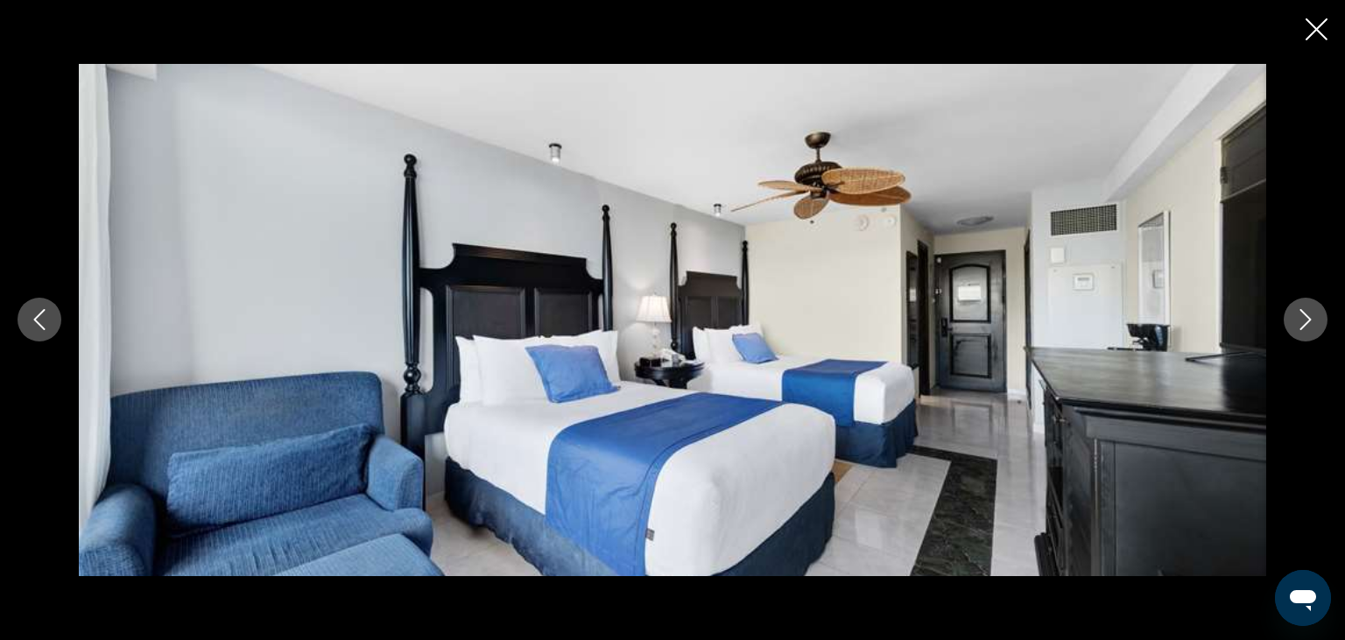
click at [1302, 320] on icon "Next image" at bounding box center [1305, 319] width 21 height 21
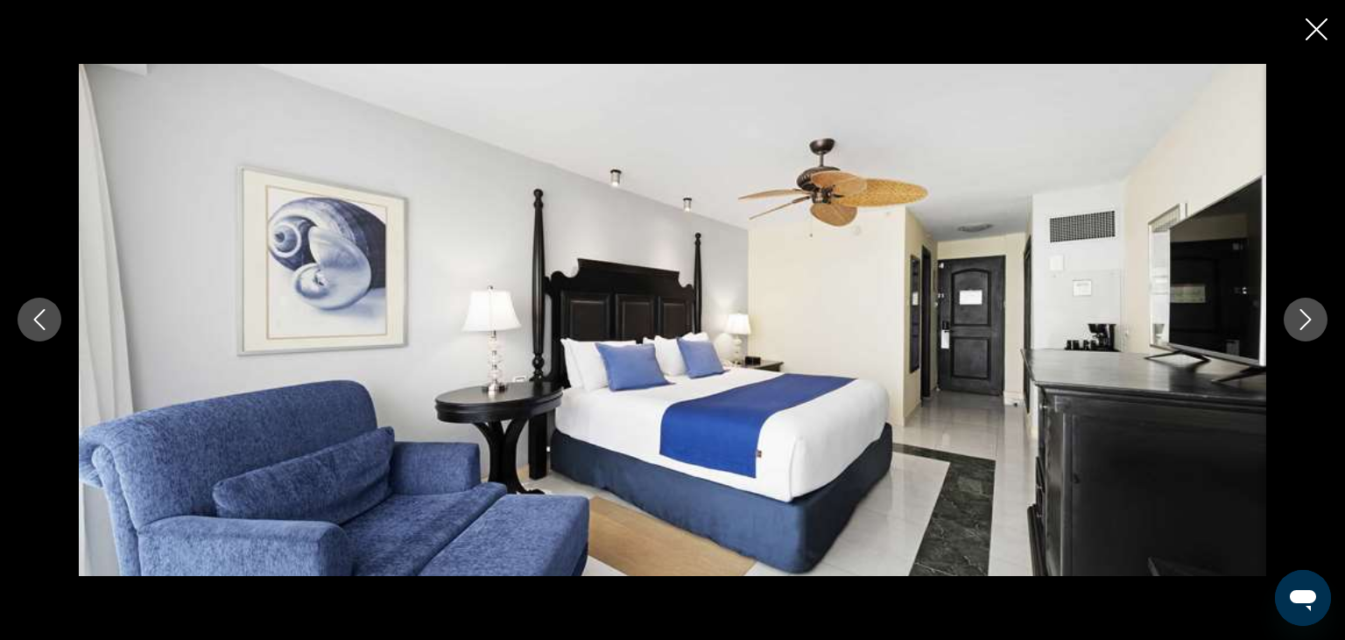
click at [1302, 320] on icon "Next image" at bounding box center [1305, 319] width 21 height 21
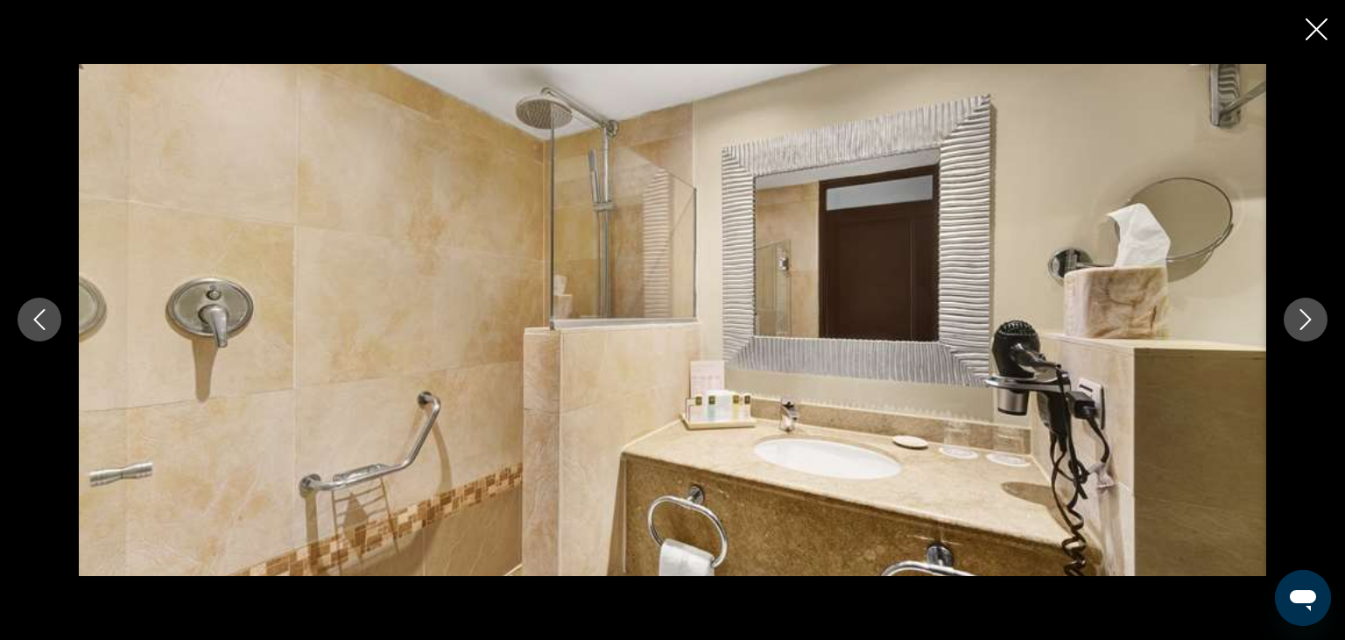
click at [1317, 30] on icon "Close slideshow" at bounding box center [1317, 29] width 22 height 22
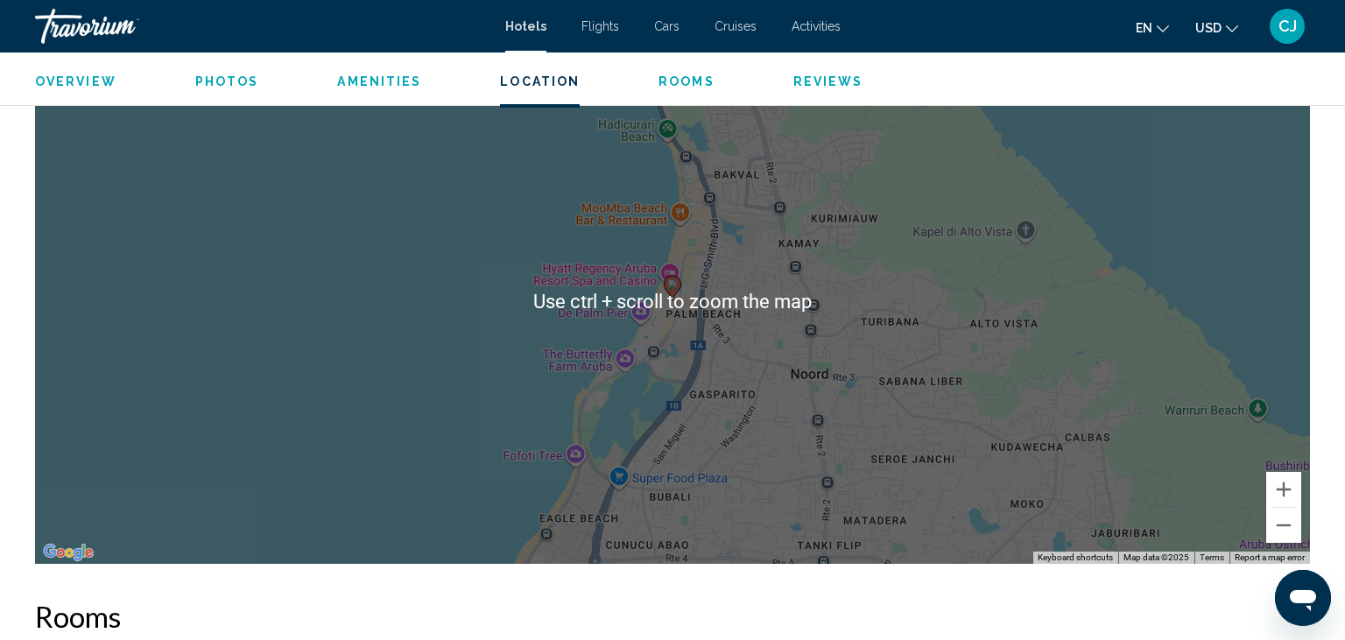
scroll to position [1756, 0]
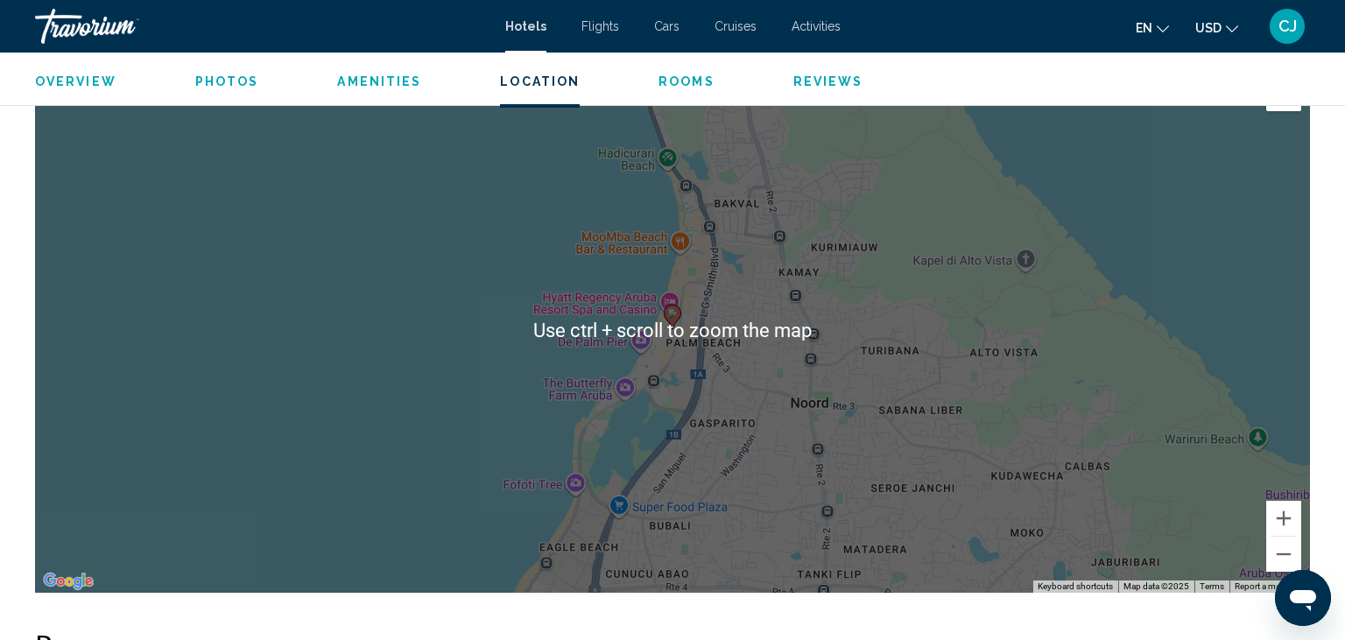
click at [776, 394] on div "To activate drag with keyboard, press Alt + Enter. Once in keyboard drag state,…" at bounding box center [672, 329] width 1275 height 525
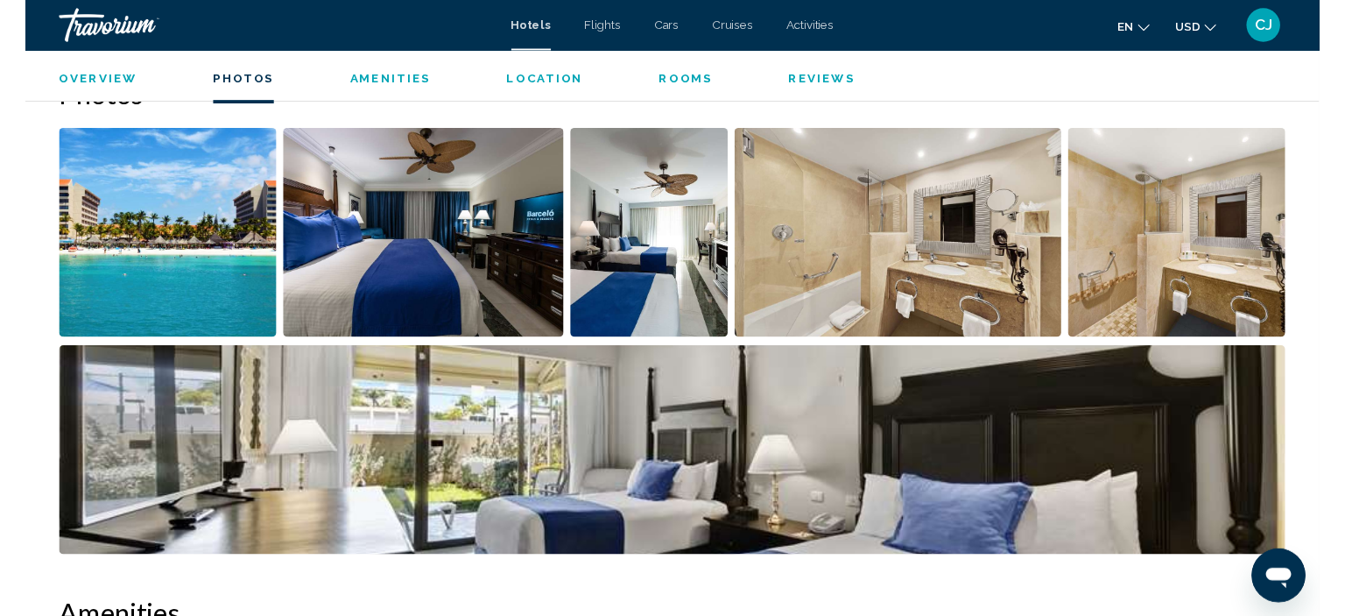
scroll to position [925, 0]
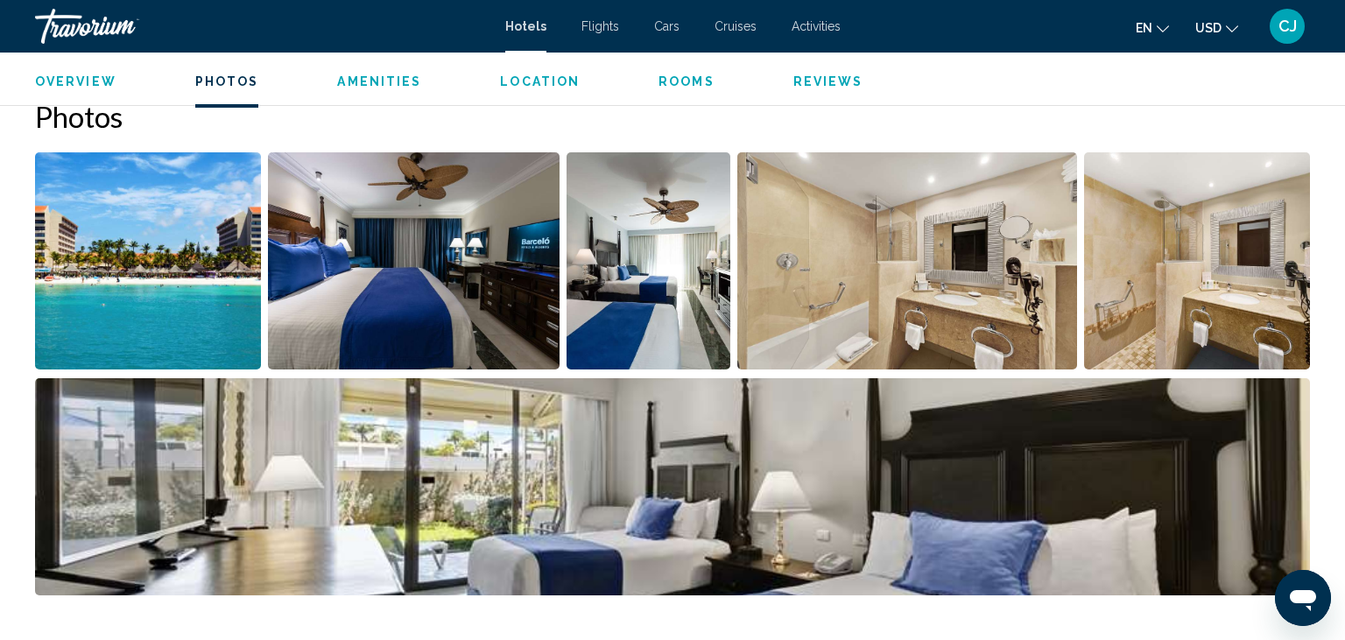
click at [160, 303] on img "Open full-screen image slider" at bounding box center [148, 260] width 226 height 217
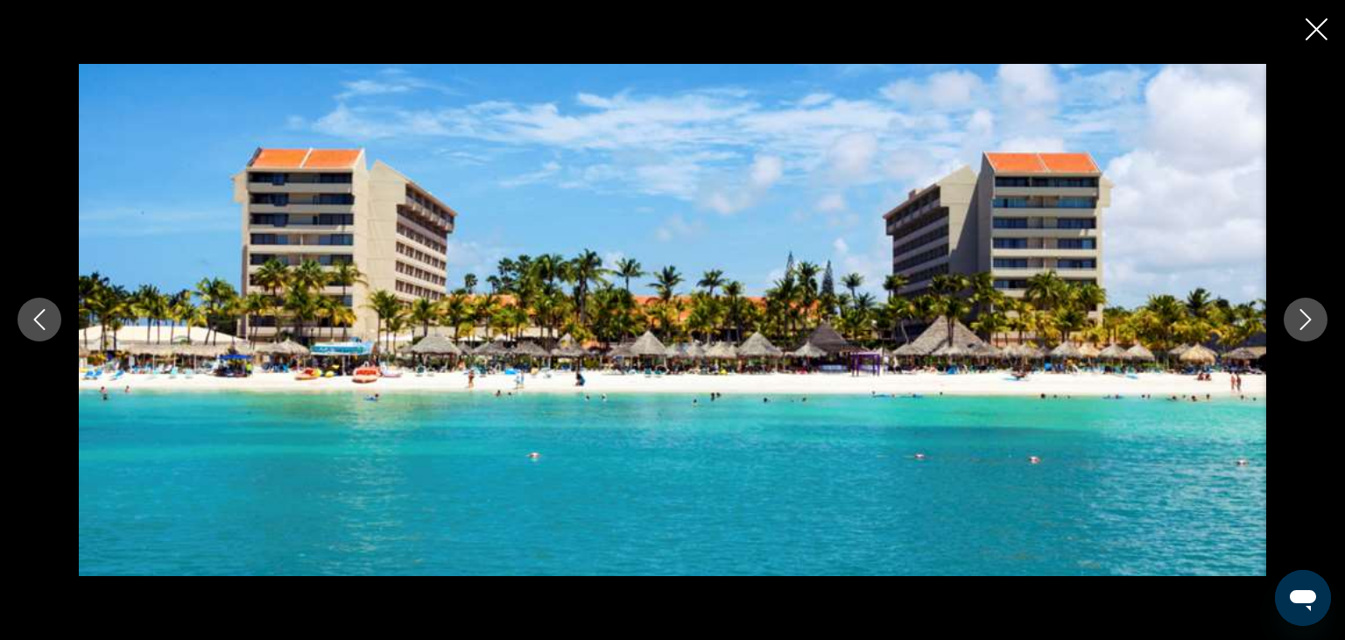
click at [1299, 325] on icon "Next image" at bounding box center [1305, 319] width 21 height 21
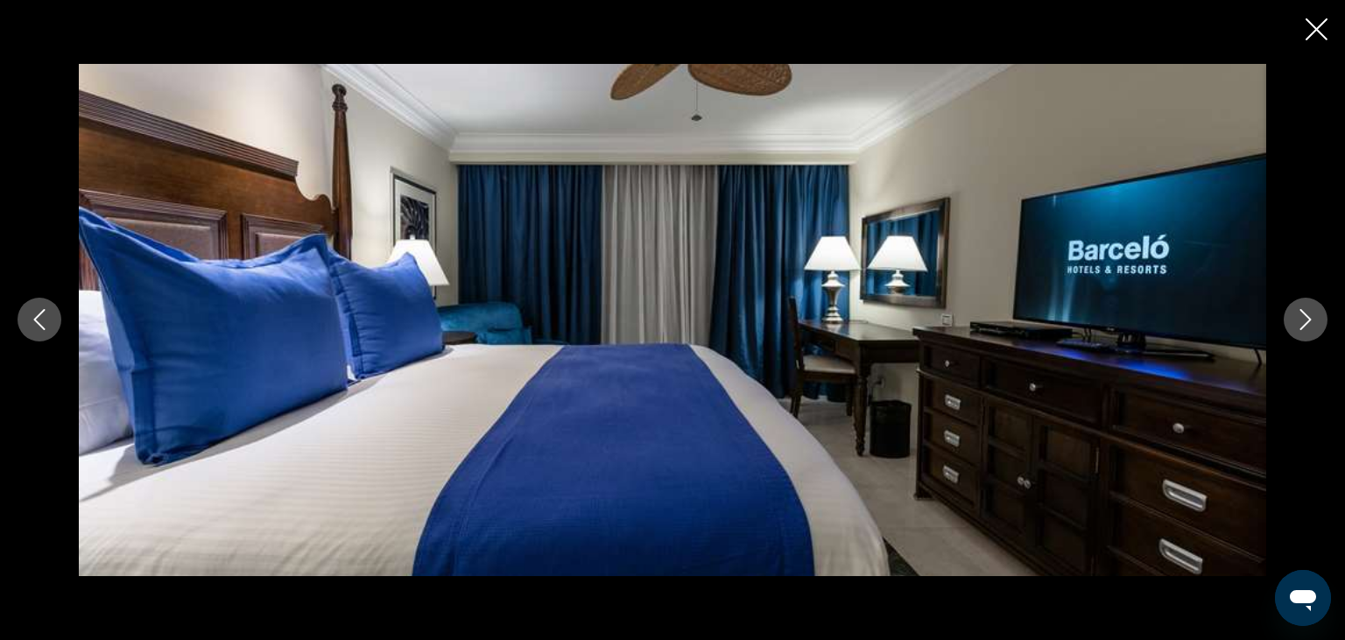
click at [1299, 325] on icon "Next image" at bounding box center [1305, 319] width 21 height 21
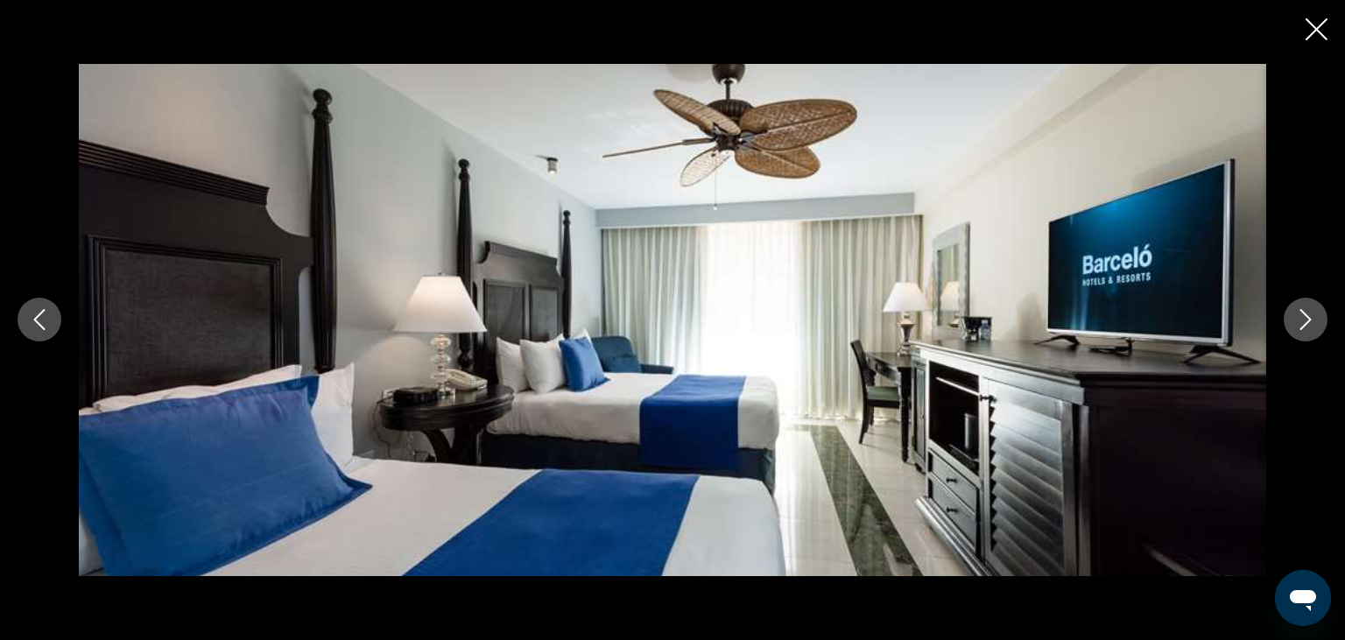
click at [1299, 325] on icon "Next image" at bounding box center [1305, 319] width 21 height 21
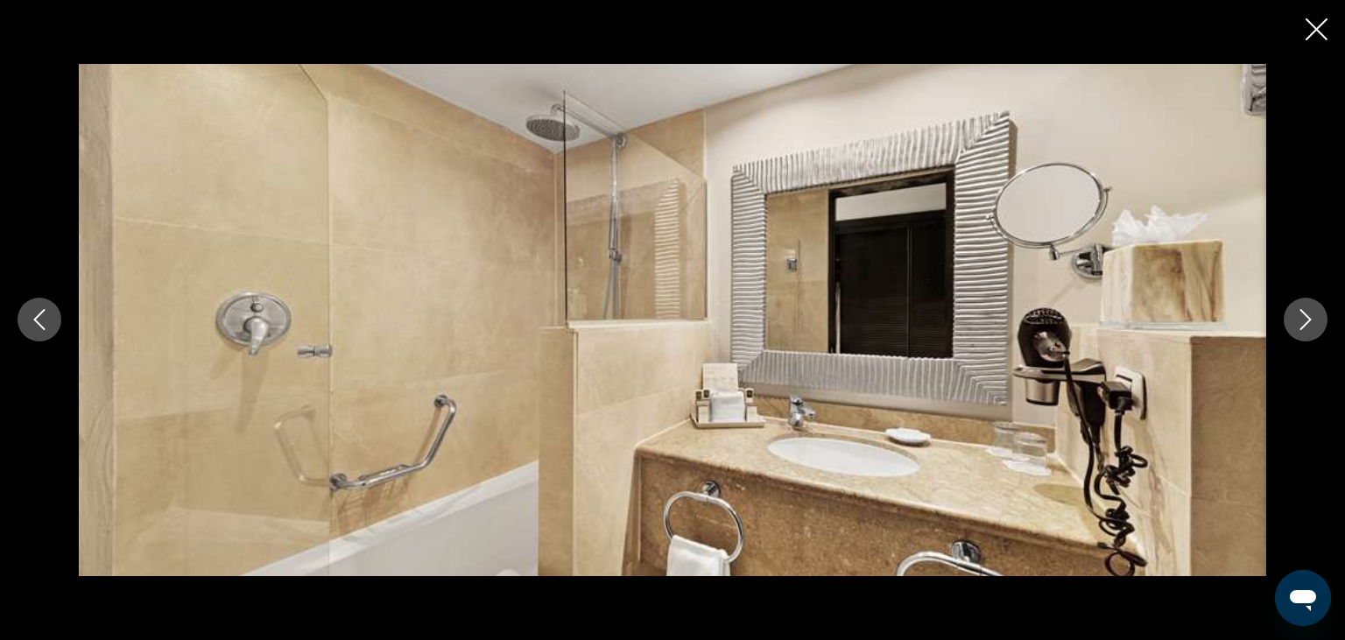
click at [1299, 325] on icon "Next image" at bounding box center [1305, 319] width 21 height 21
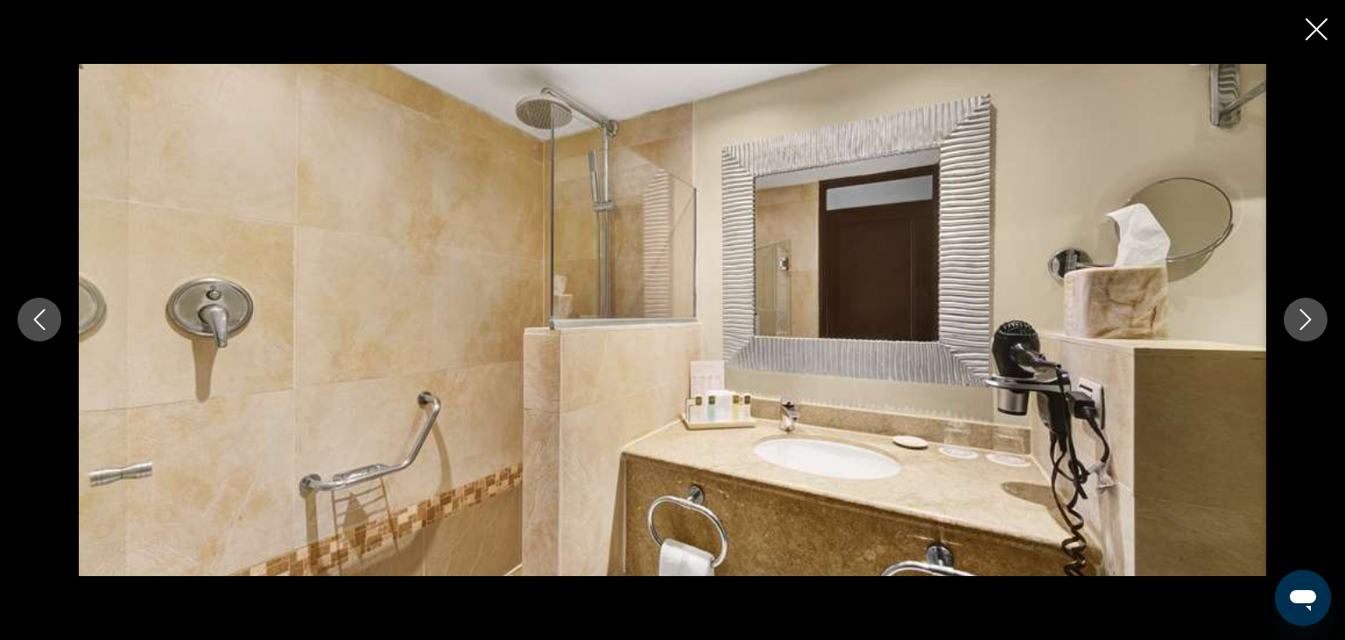
click at [1299, 325] on icon "Next image" at bounding box center [1305, 319] width 21 height 21
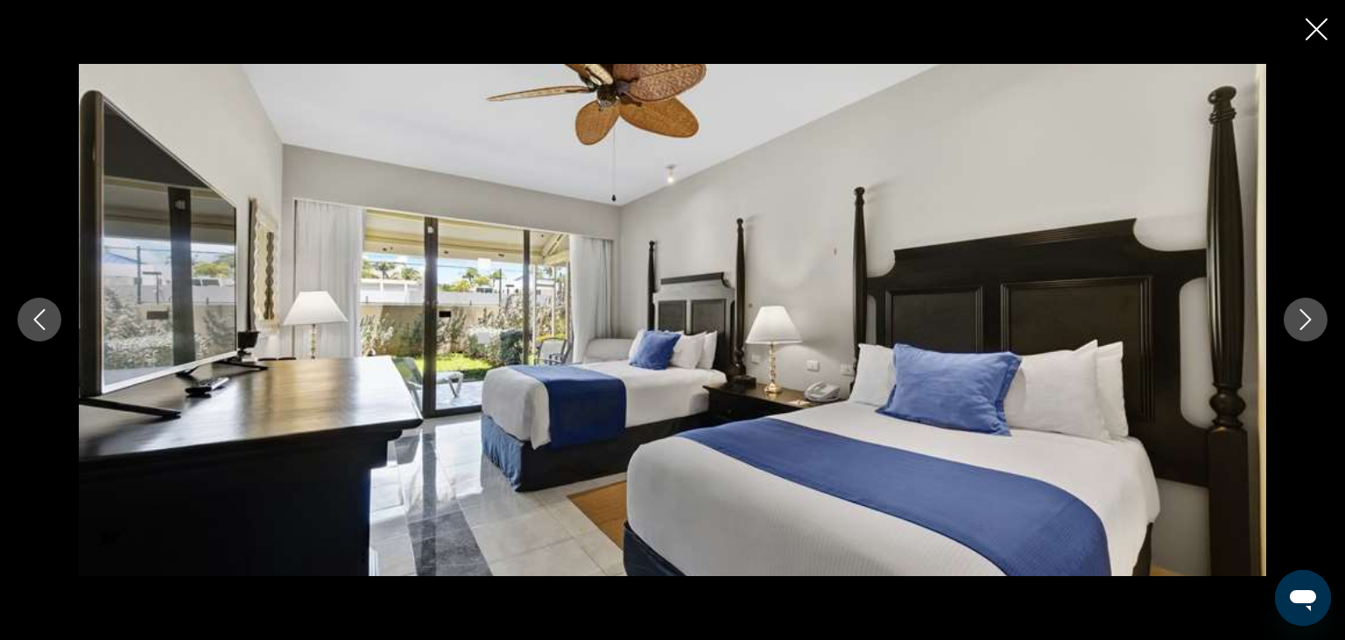
click at [1299, 325] on icon "Next image" at bounding box center [1305, 319] width 21 height 21
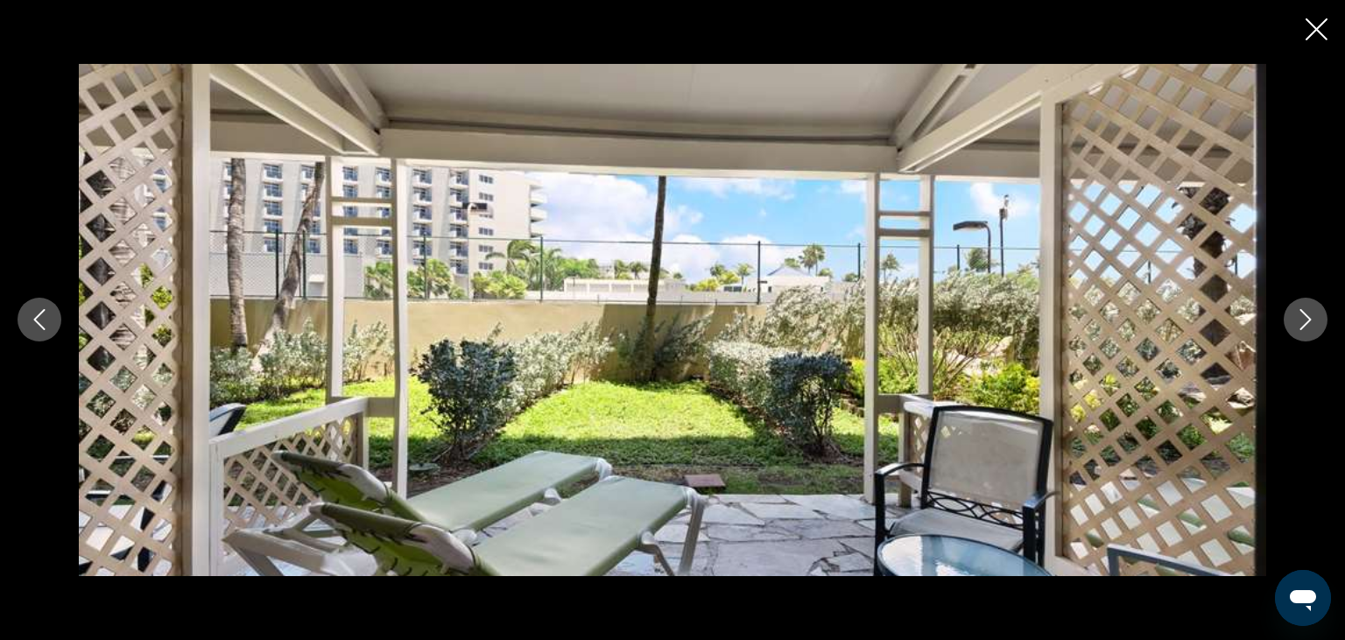
click at [1299, 325] on icon "Next image" at bounding box center [1305, 319] width 21 height 21
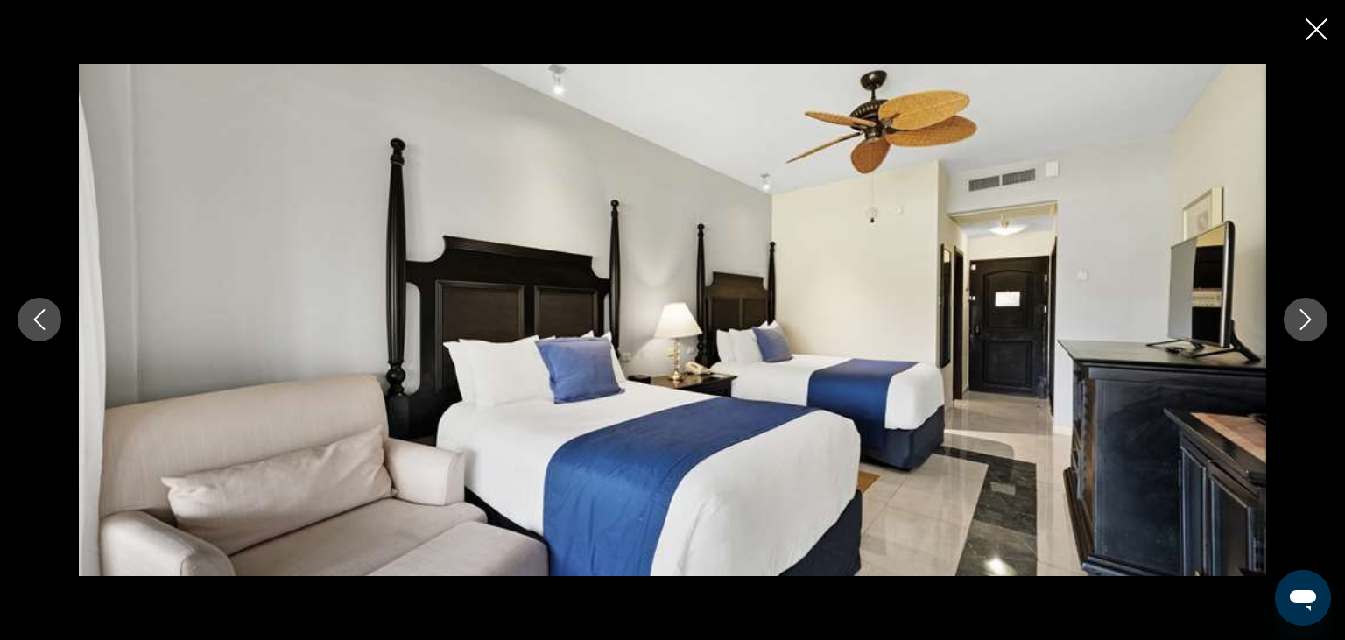
click at [1299, 325] on icon "Next image" at bounding box center [1305, 319] width 21 height 21
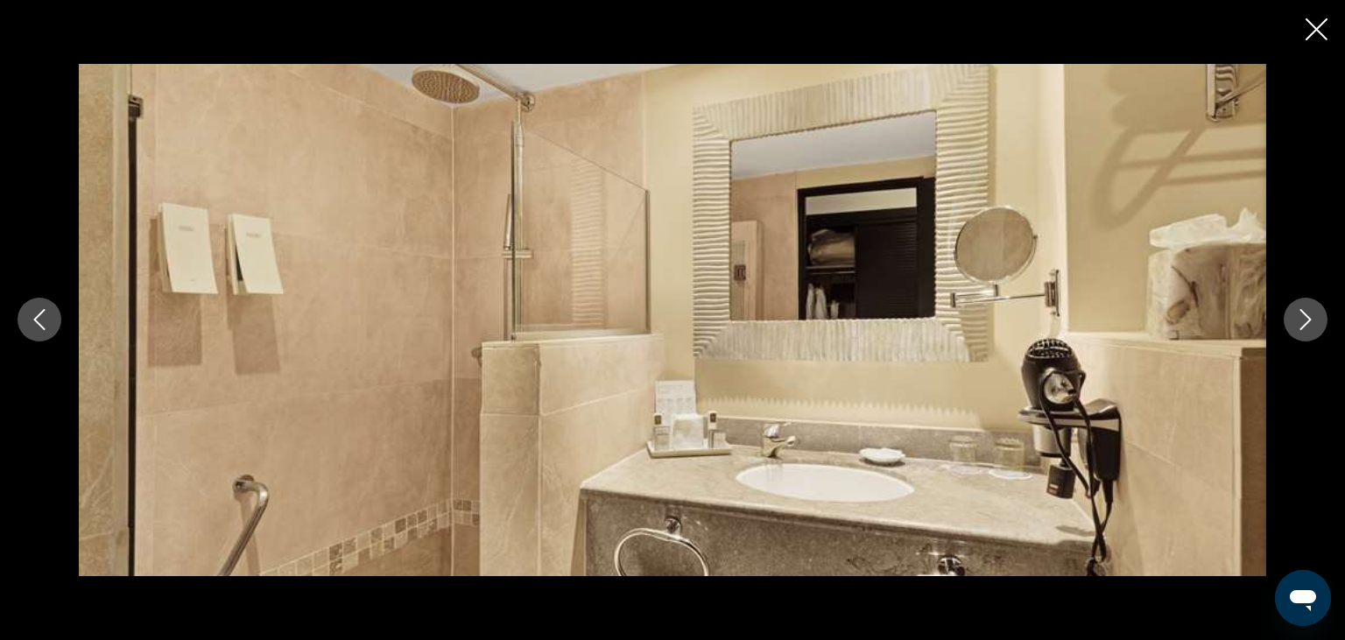
click at [1299, 325] on icon "Next image" at bounding box center [1305, 319] width 21 height 21
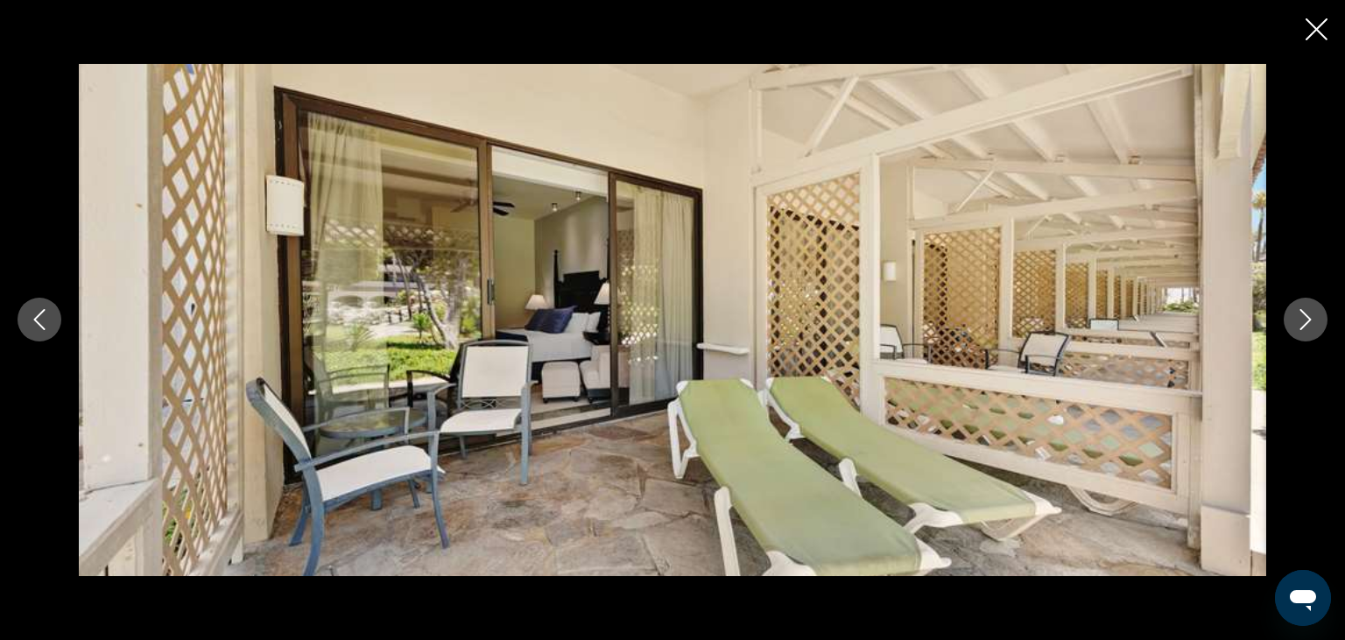
click at [1299, 325] on icon "Next image" at bounding box center [1305, 319] width 21 height 21
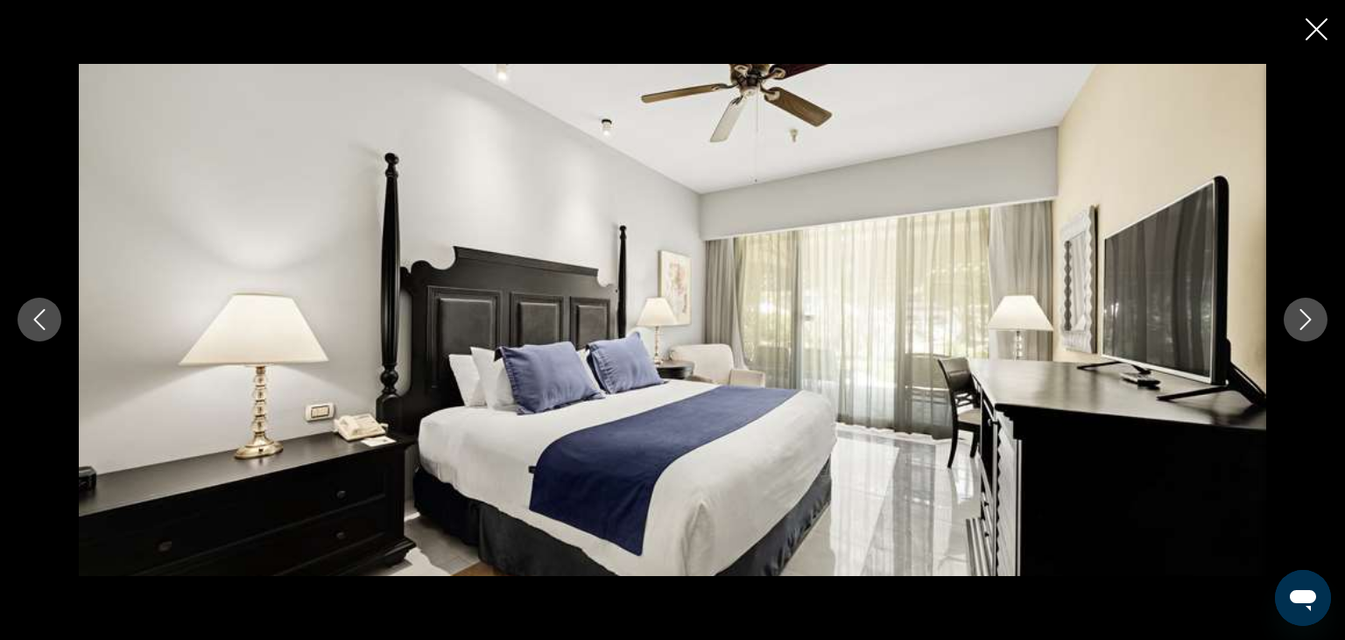
click at [1299, 325] on icon "Next image" at bounding box center [1305, 319] width 21 height 21
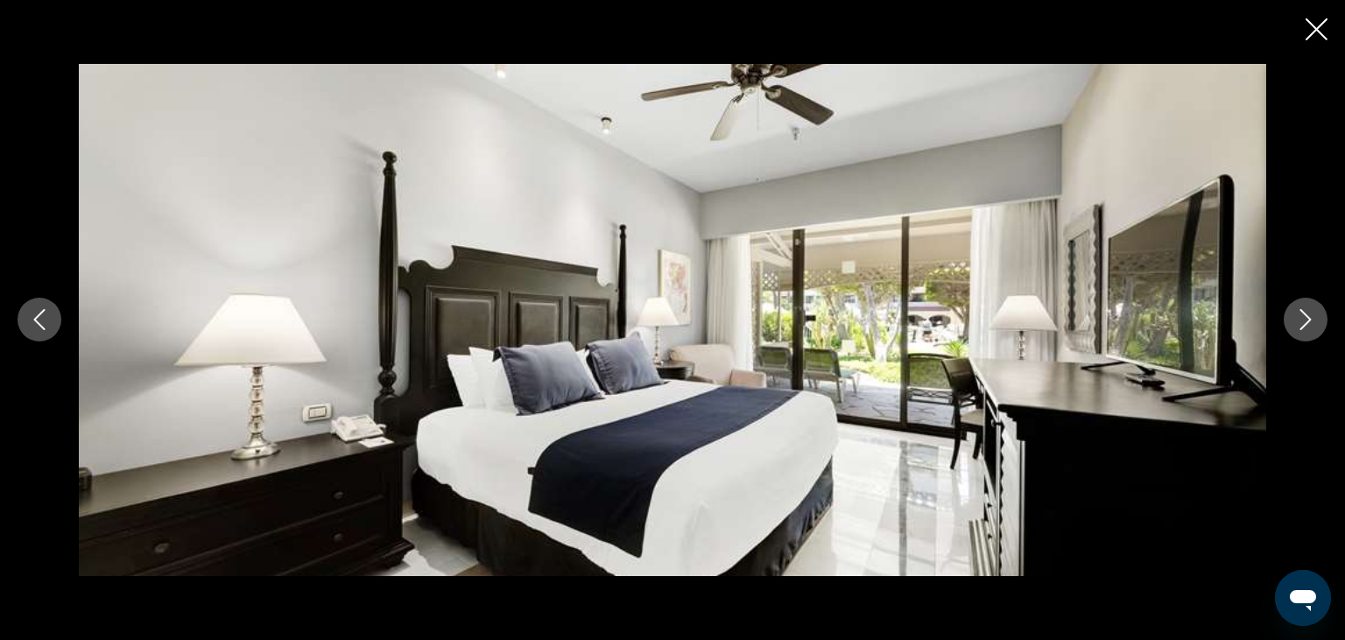
click at [1294, 323] on button "Next image" at bounding box center [1306, 320] width 44 height 44
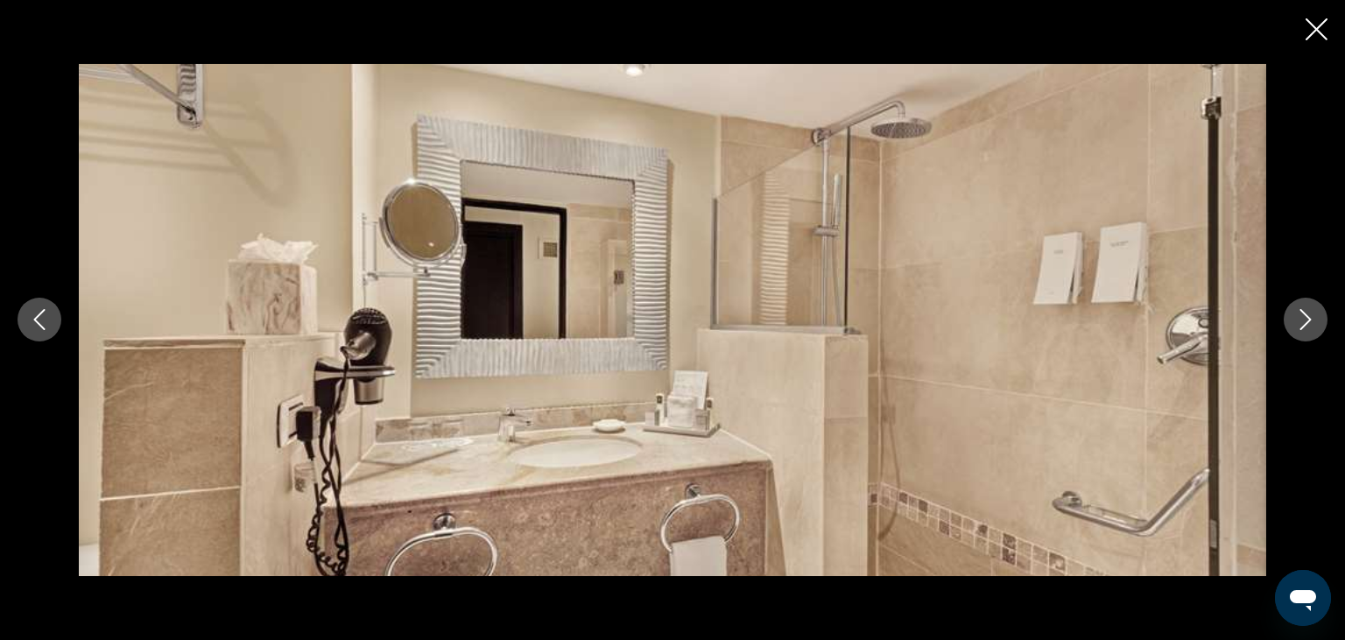
click at [1313, 34] on icon "Close slideshow" at bounding box center [1317, 29] width 22 height 22
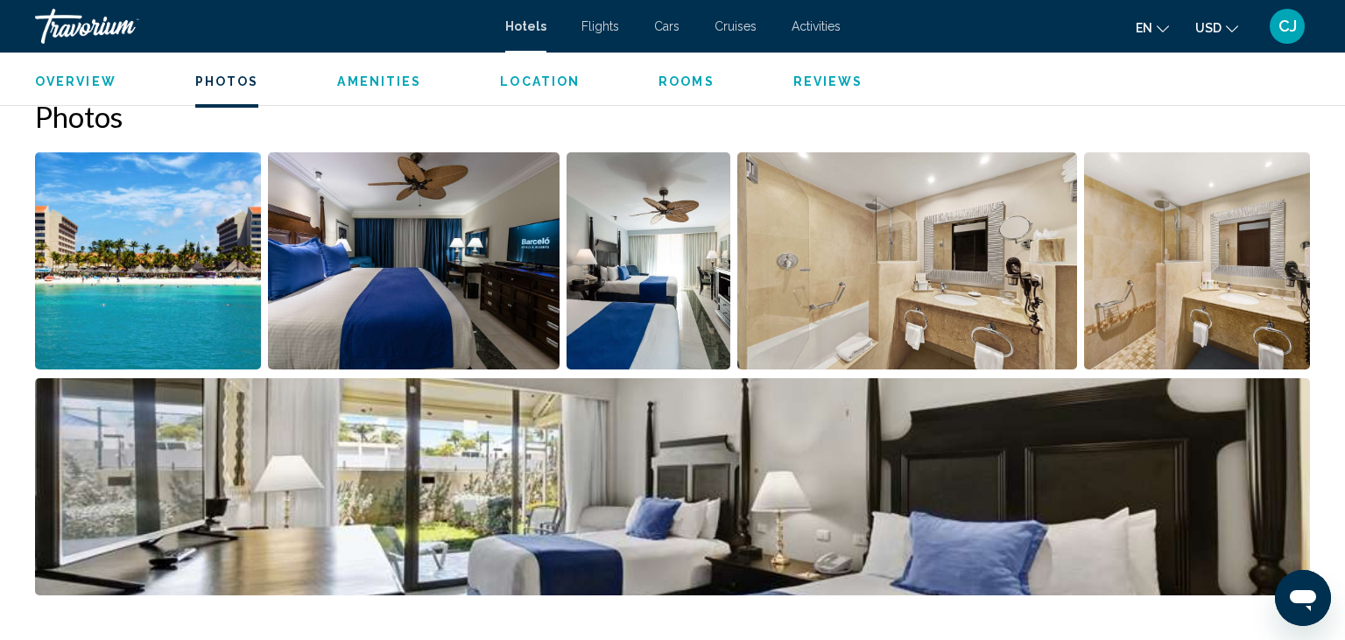
click at [176, 245] on img "Open full-screen image slider" at bounding box center [148, 260] width 226 height 217
